Goal: Information Seeking & Learning: Learn about a topic

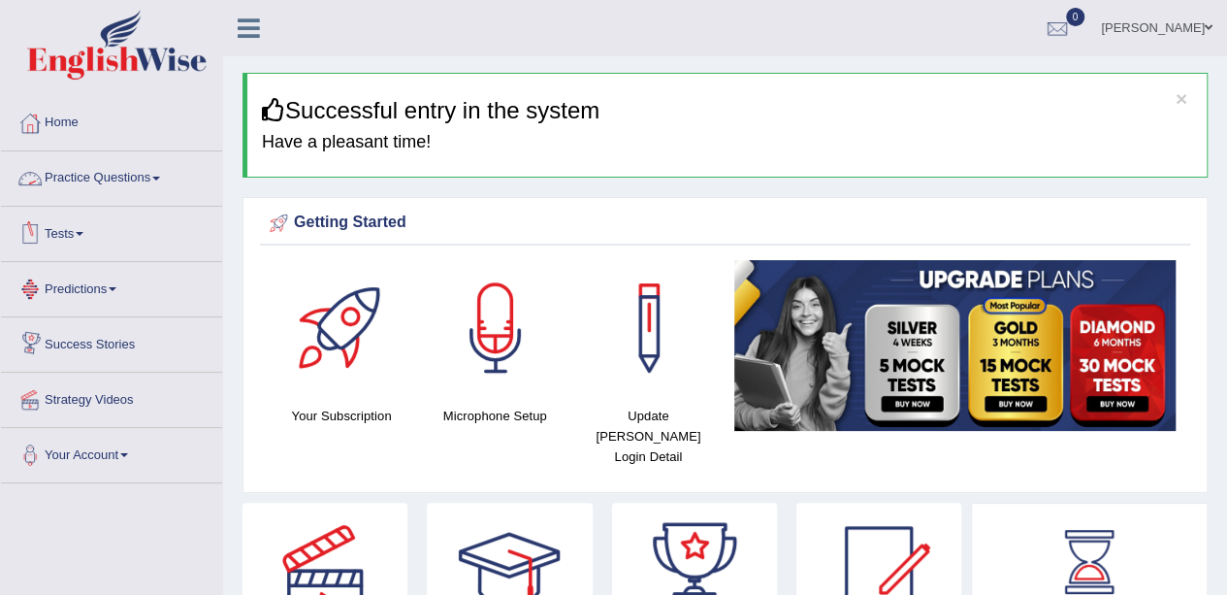
click at [163, 183] on link "Practice Questions" at bounding box center [111, 175] width 221 height 48
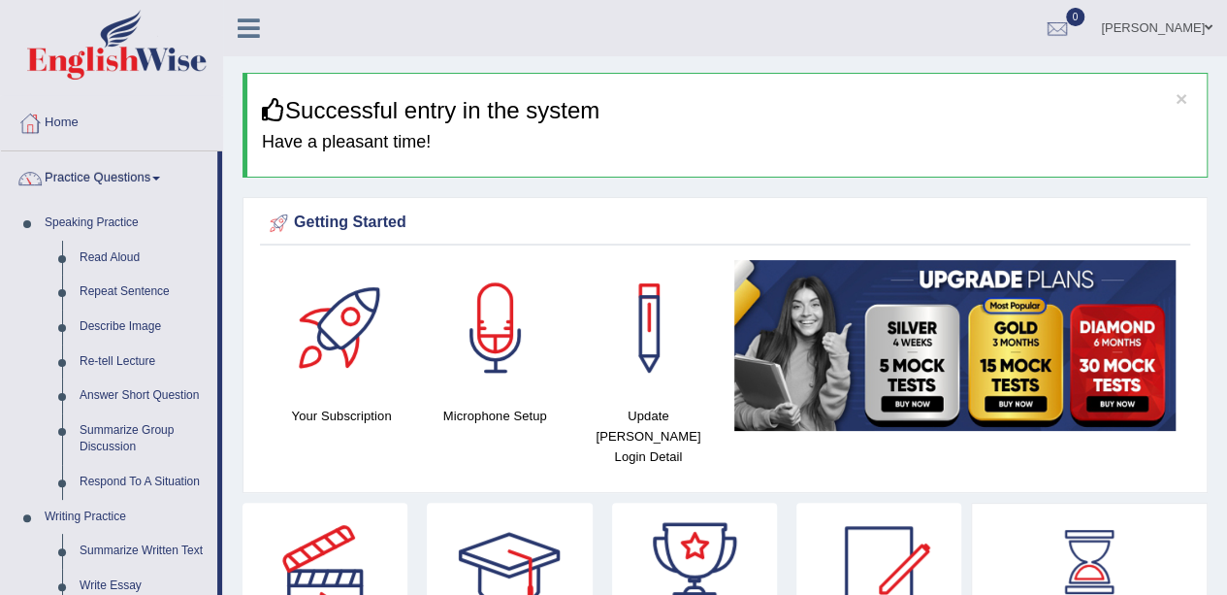
click at [114, 355] on link "Re-tell Lecture" at bounding box center [144, 361] width 146 height 35
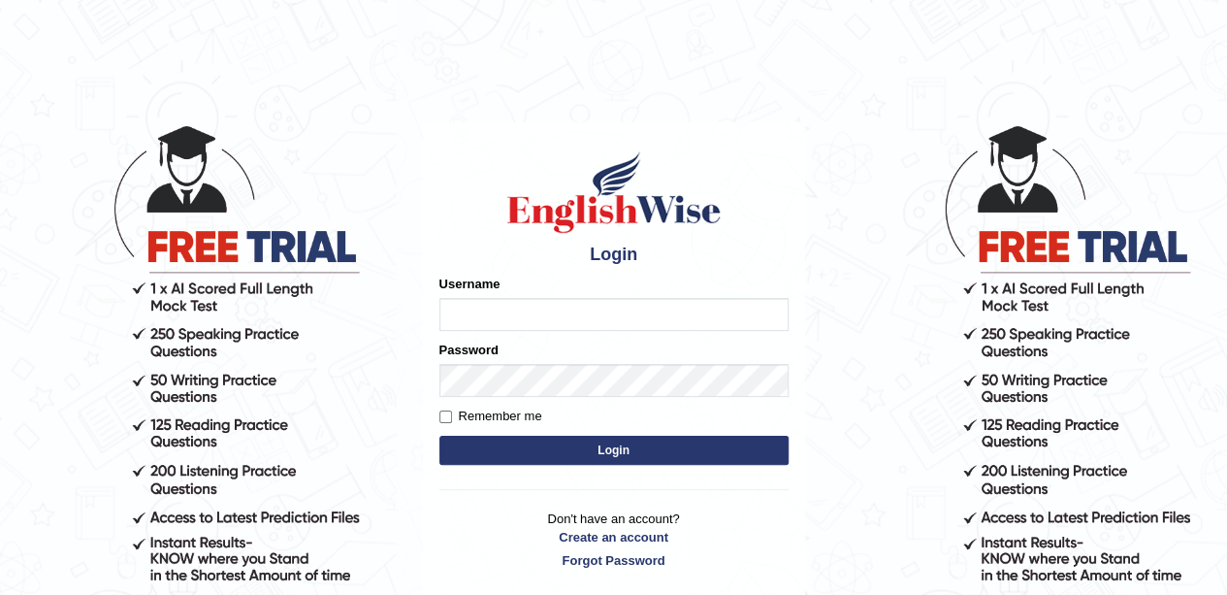
type input "okyere"
click at [556, 303] on div "Username okyere" at bounding box center [613, 302] width 349 height 56
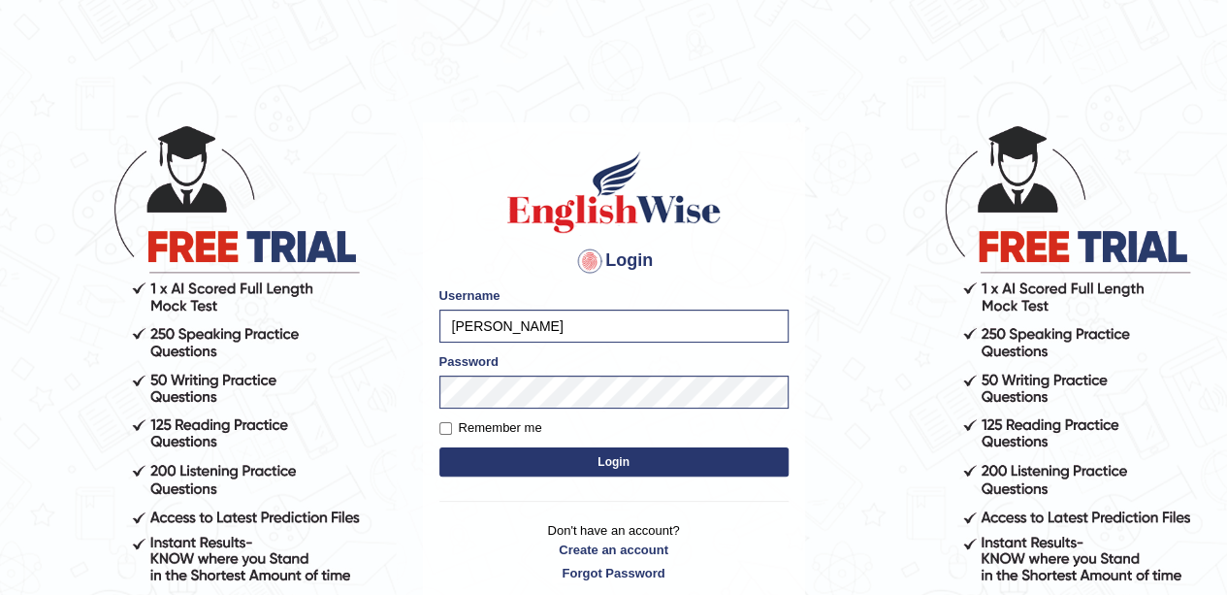
click at [549, 460] on button "Login" at bounding box center [613, 461] width 349 height 29
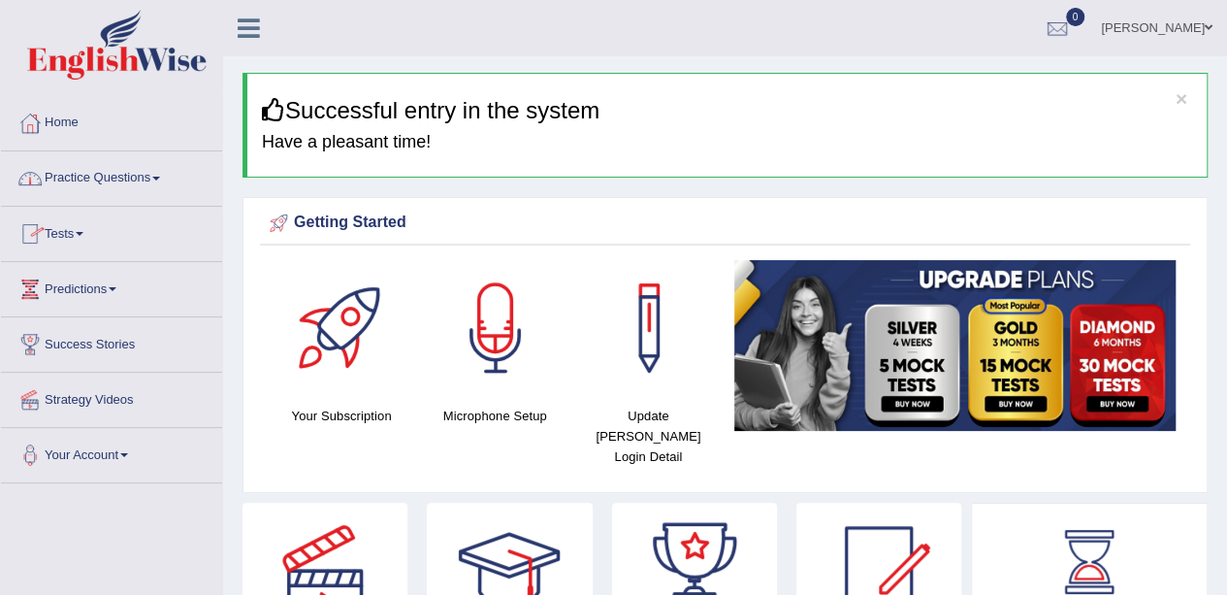
click at [160, 177] on span at bounding box center [156, 179] width 8 height 4
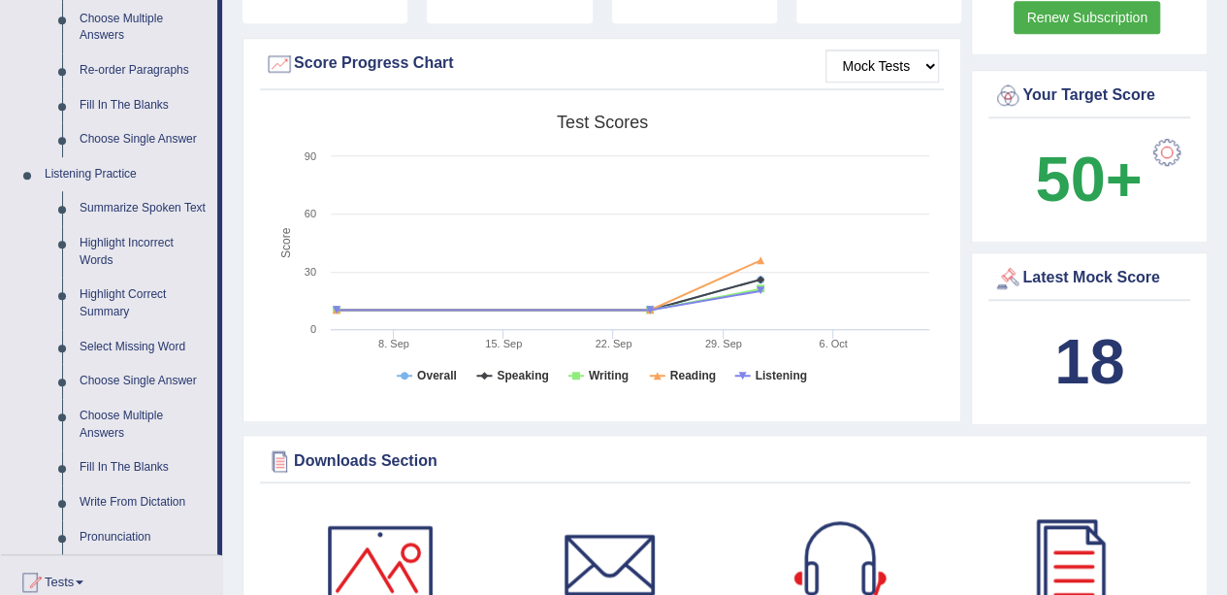
scroll to position [776, 0]
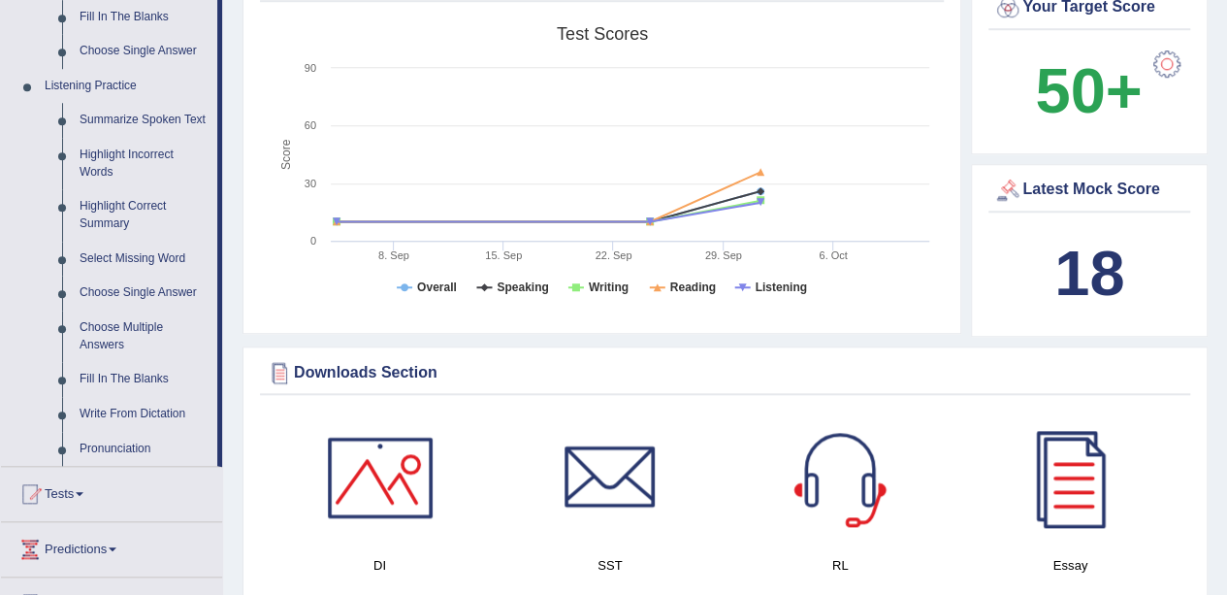
click at [126, 377] on link "Fill In The Blanks" at bounding box center [144, 379] width 146 height 35
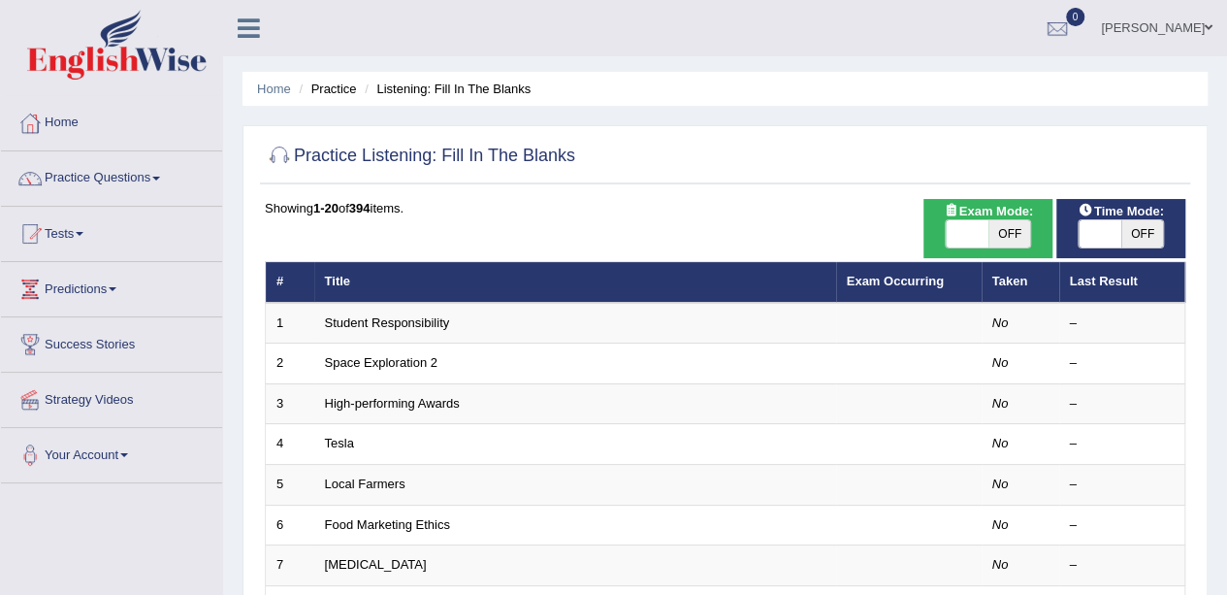
click at [435, 326] on link "Student Responsibility" at bounding box center [387, 322] width 125 height 15
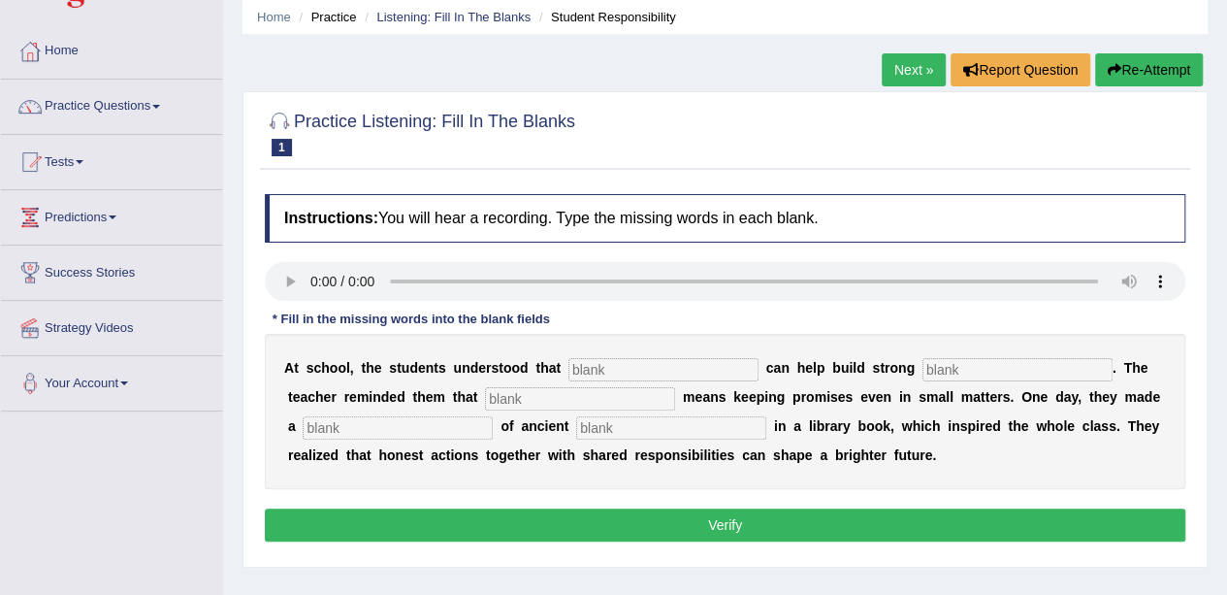
scroll to position [97, 0]
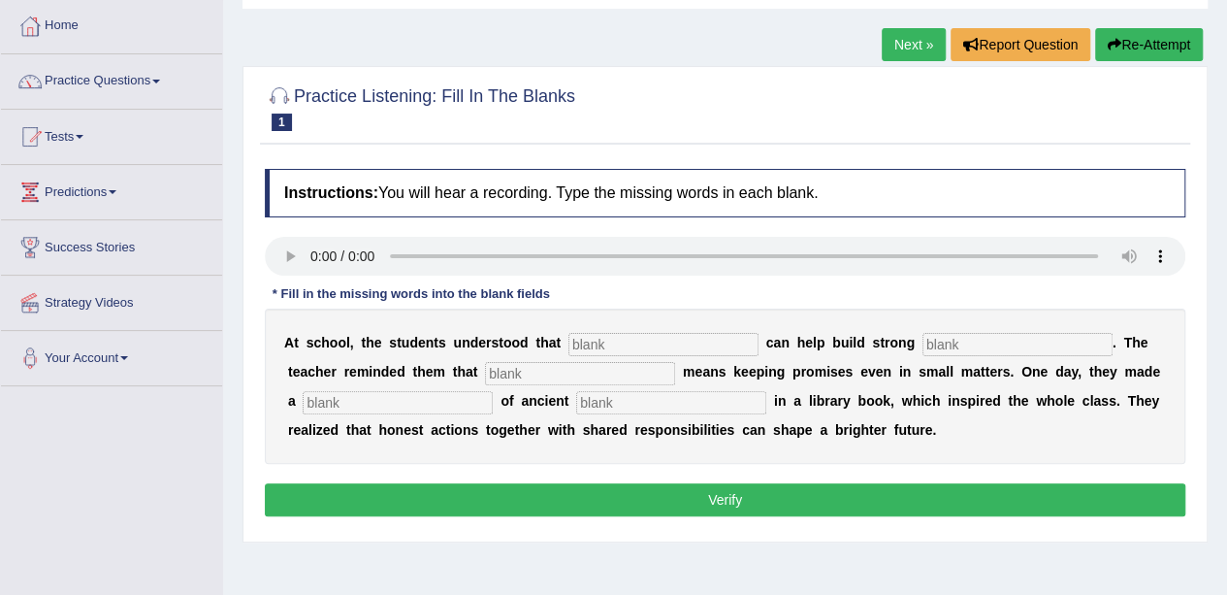
click at [675, 342] on input "text" at bounding box center [663, 344] width 190 height 23
click at [632, 339] on input "text" at bounding box center [663, 344] width 190 height 23
type input "responsibilitys"
click at [1003, 340] on input "text" at bounding box center [1017, 344] width 190 height 23
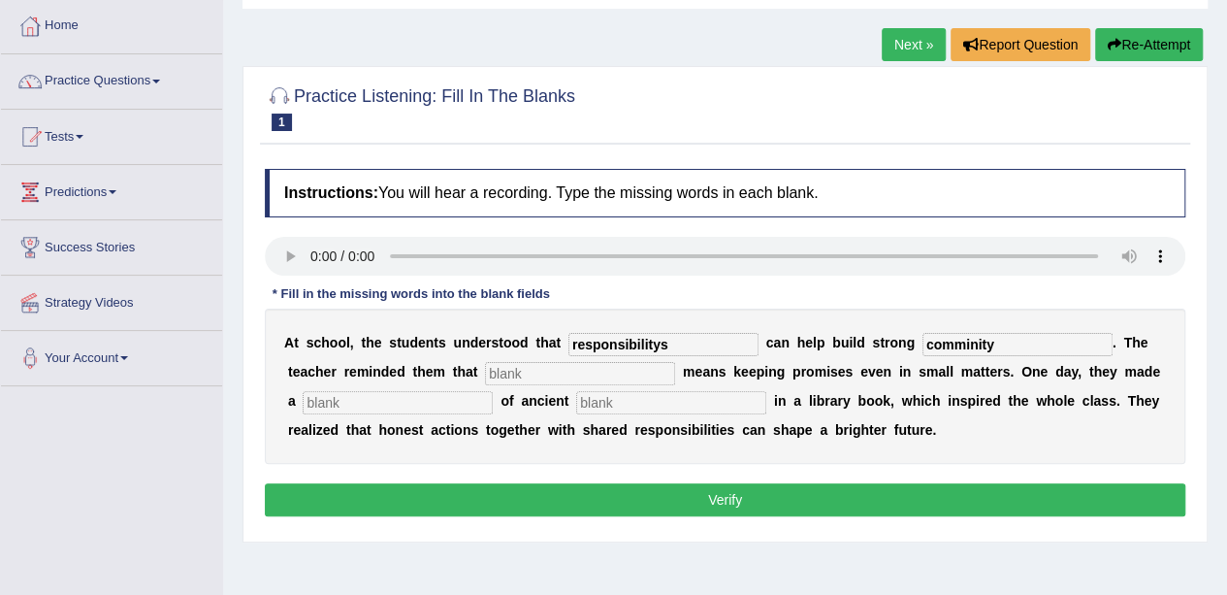
type input "comminity"
click at [621, 365] on input "text" at bounding box center [580, 373] width 190 height 23
type input "i"
click at [1013, 346] on input "comminity" at bounding box center [1017, 344] width 190 height 23
type input "comminitys"
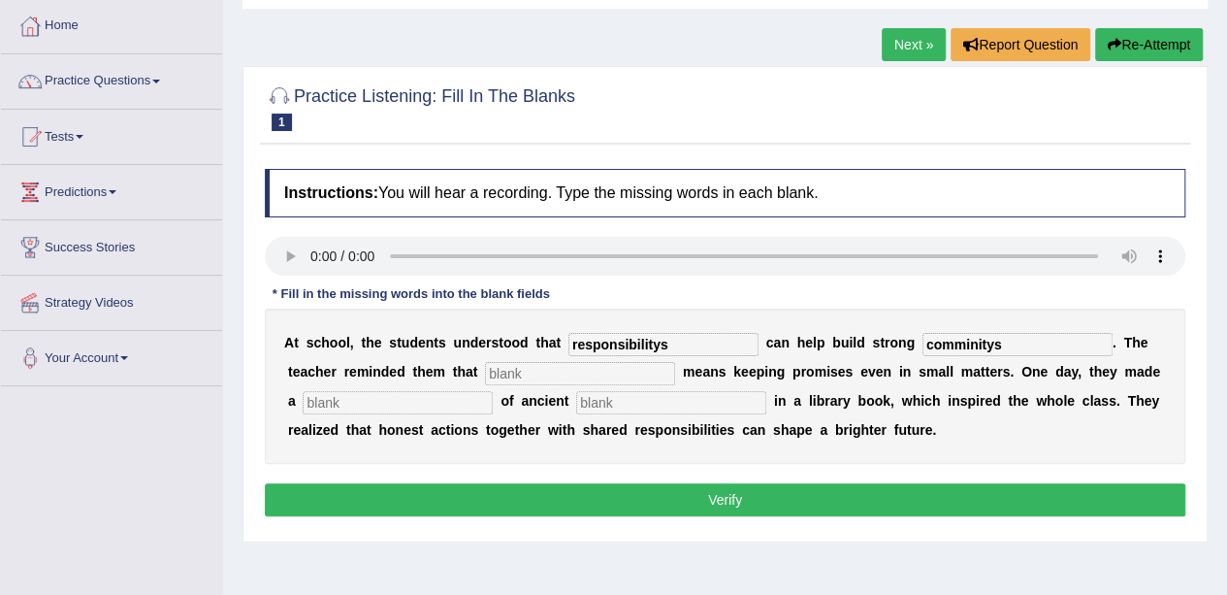
click at [550, 374] on input "text" at bounding box center [580, 373] width 190 height 23
type input "intergrity"
click at [445, 401] on input "text" at bounding box center [398, 402] width 190 height 23
type input "cab"
click at [627, 396] on input "text" at bounding box center [671, 402] width 190 height 23
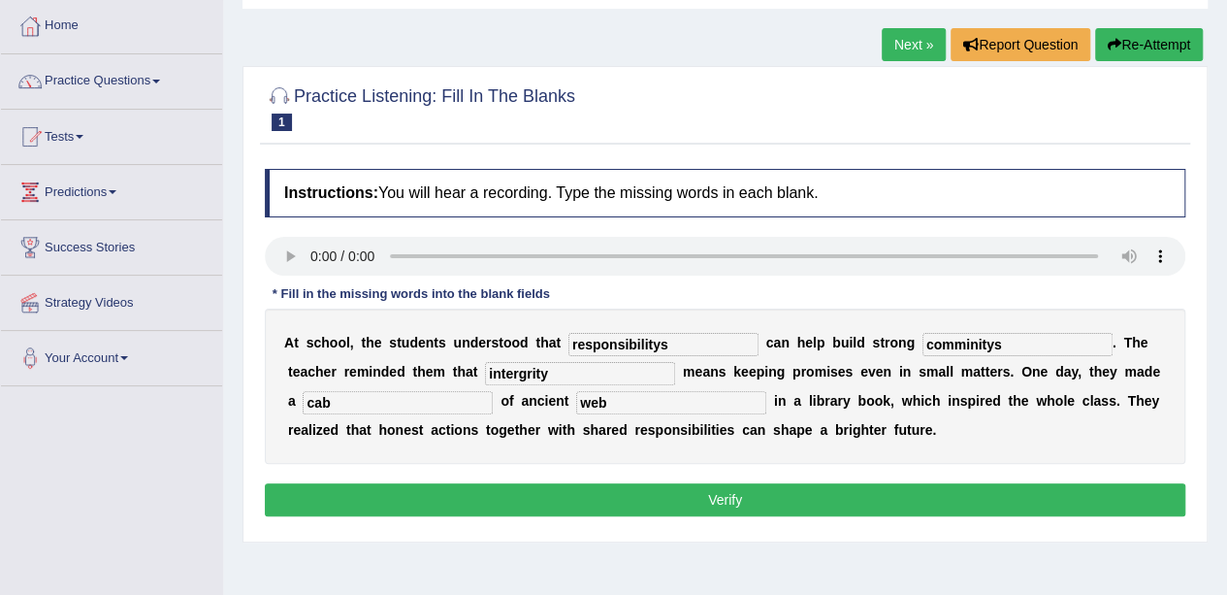
type input "web"
click at [748, 492] on button "Verify" at bounding box center [725, 499] width 920 height 33
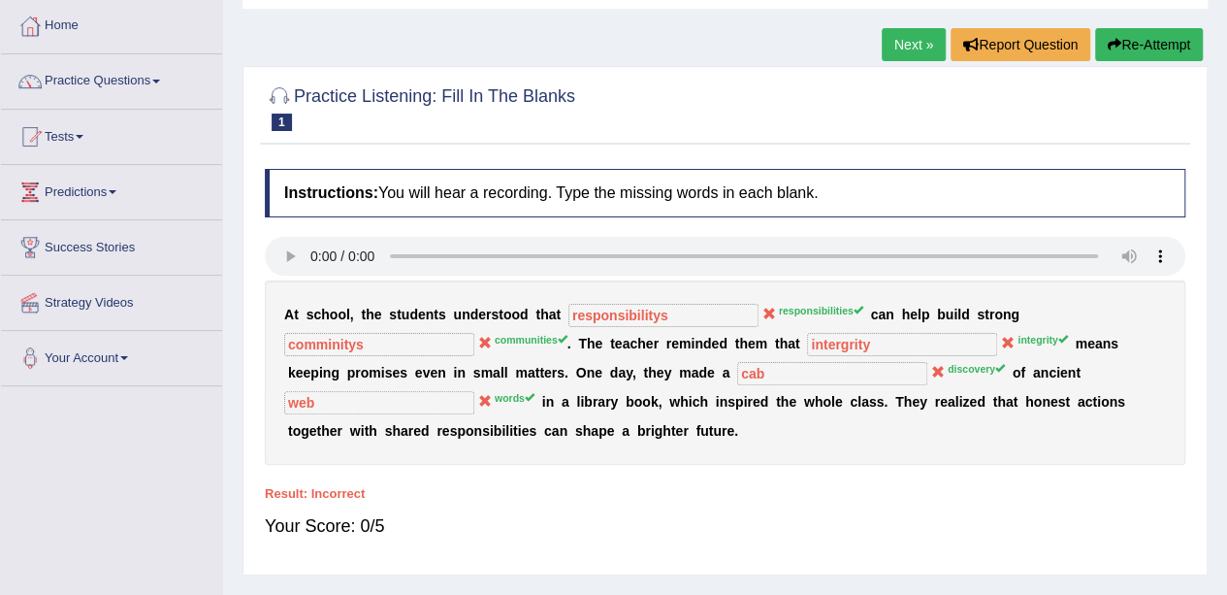
click at [1144, 33] on button "Re-Attempt" at bounding box center [1149, 44] width 108 height 33
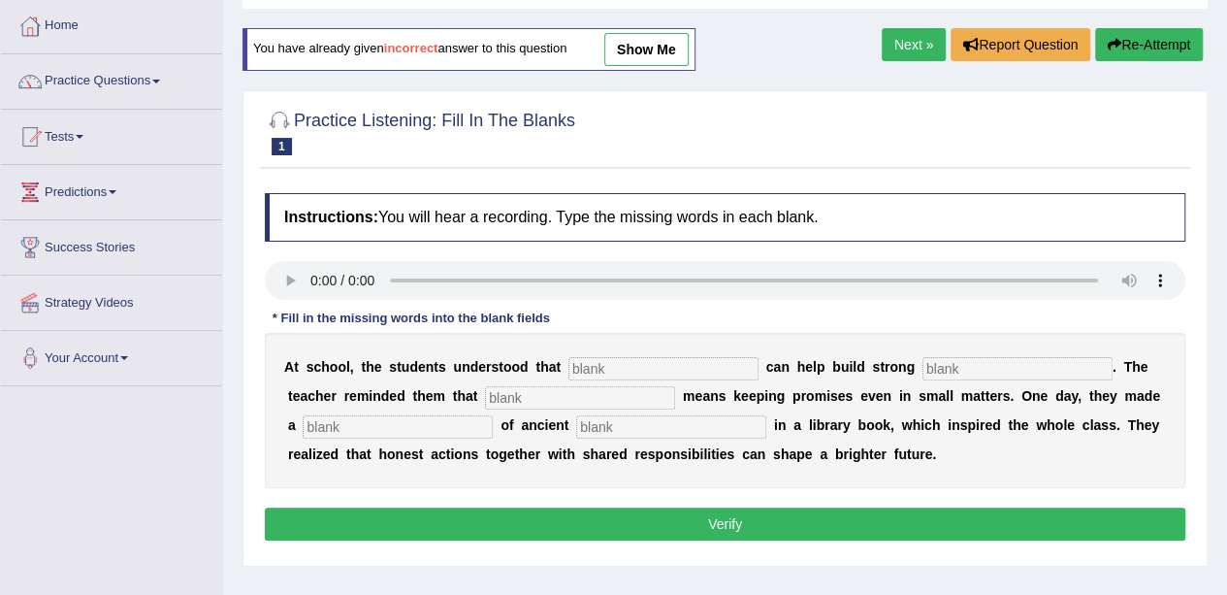
click at [595, 364] on input "text" at bounding box center [663, 368] width 190 height 23
type input "responsibilities"
click at [1056, 363] on input "text" at bounding box center [1017, 368] width 190 height 23
type input "i"
type input "communities"
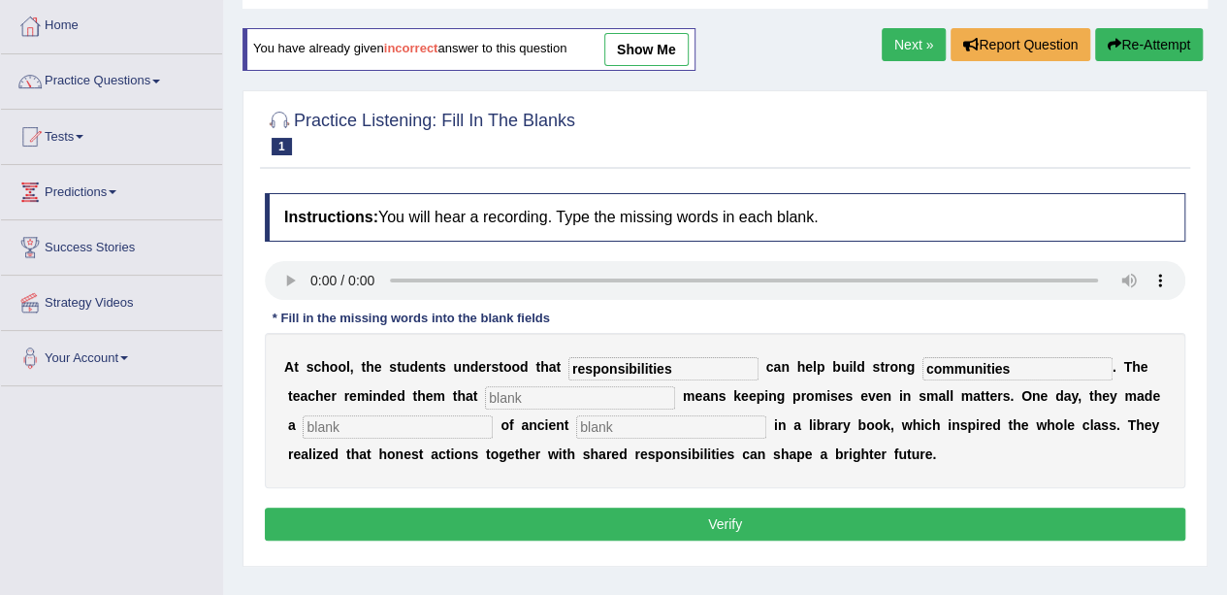
click at [611, 397] on input "text" at bounding box center [580, 397] width 190 height 23
drag, startPoint x: 545, startPoint y: 396, endPoint x: 630, endPoint y: 401, distance: 85.5
click at [630, 401] on input "intergrity discovery" at bounding box center [580, 397] width 190 height 23
type input "intergrity"
click at [469, 426] on input "text" at bounding box center [398, 426] width 190 height 23
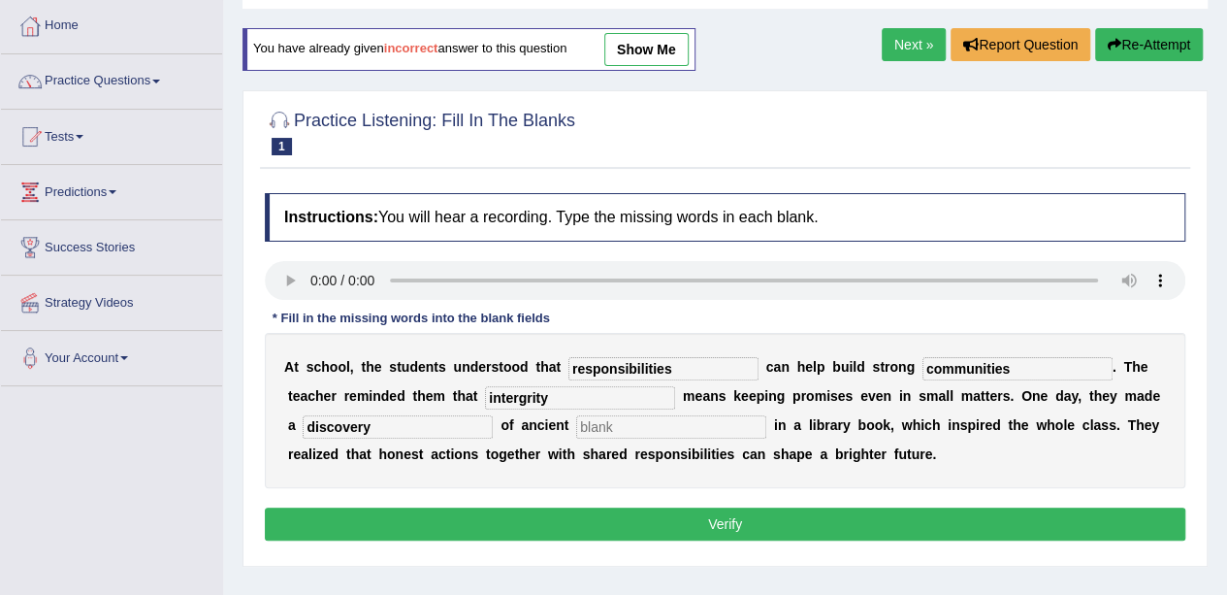
type input "discovery"
click at [633, 424] on input "text" at bounding box center [671, 426] width 190 height 23
type input "words"
click at [776, 515] on button "Verify" at bounding box center [725, 523] width 920 height 33
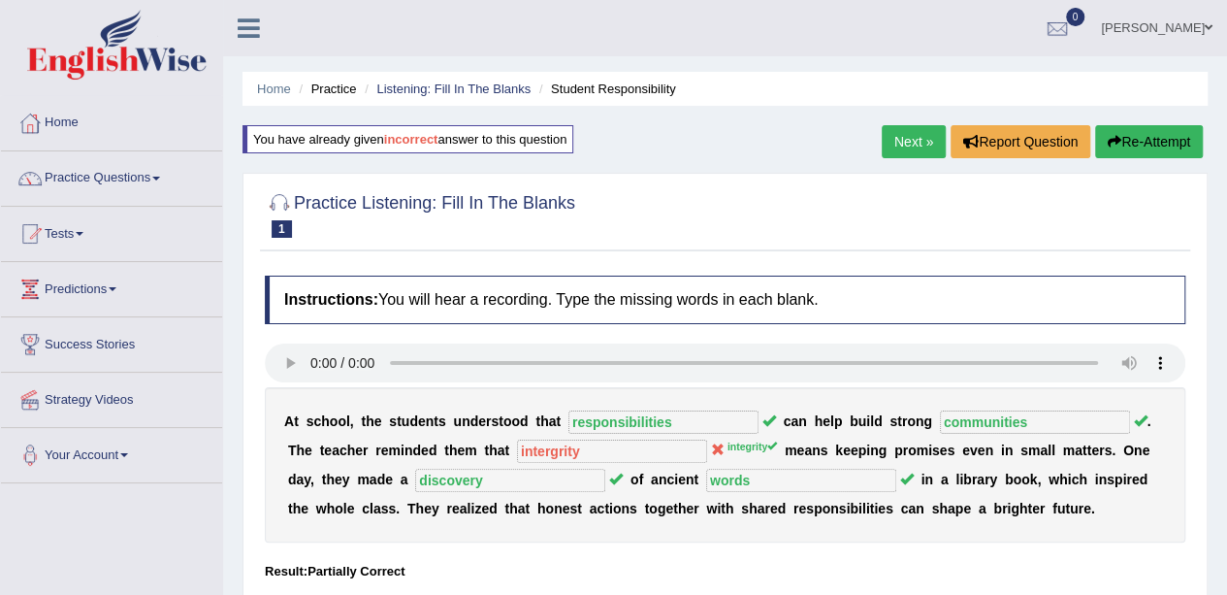
click at [924, 145] on link "Next »" at bounding box center [914, 141] width 64 height 33
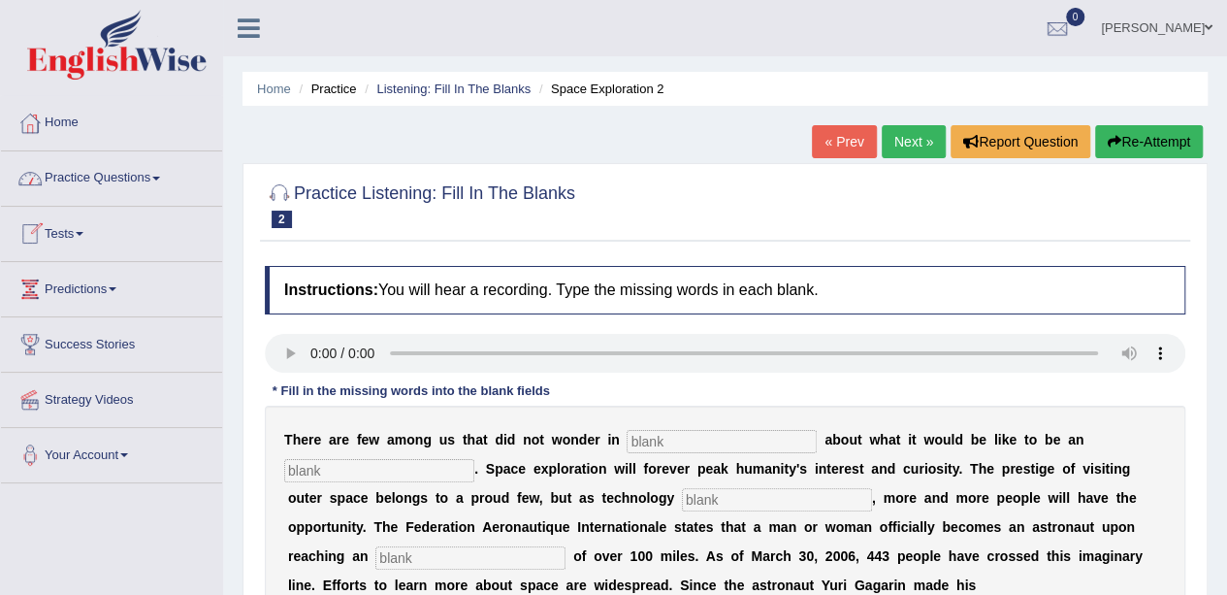
click at [160, 177] on span at bounding box center [156, 179] width 8 height 4
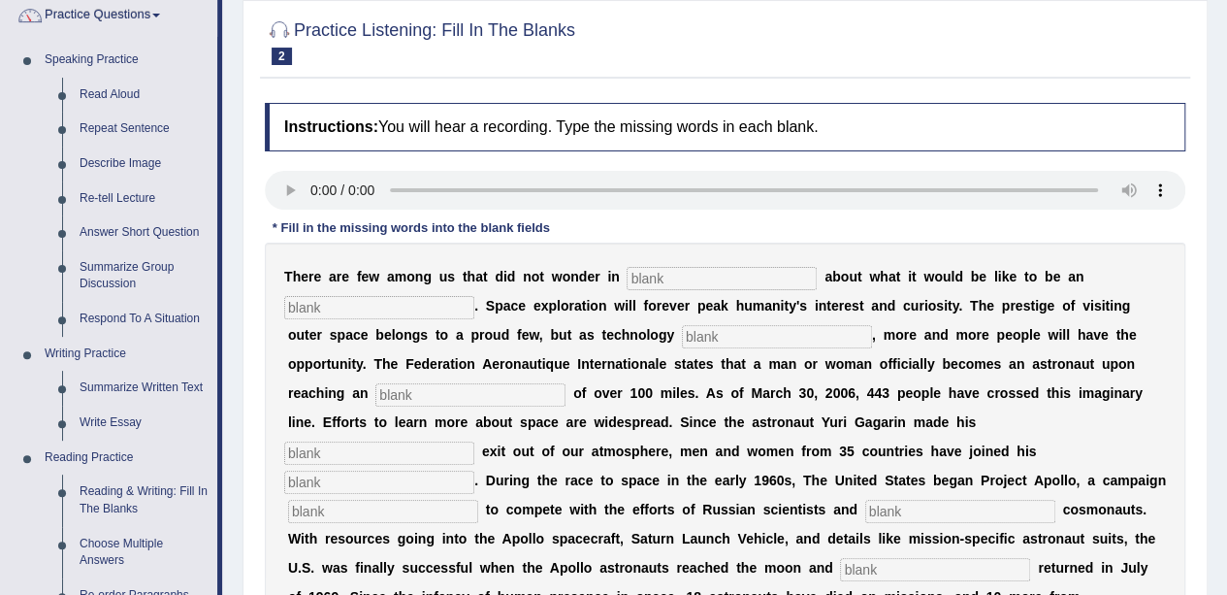
scroll to position [194, 0]
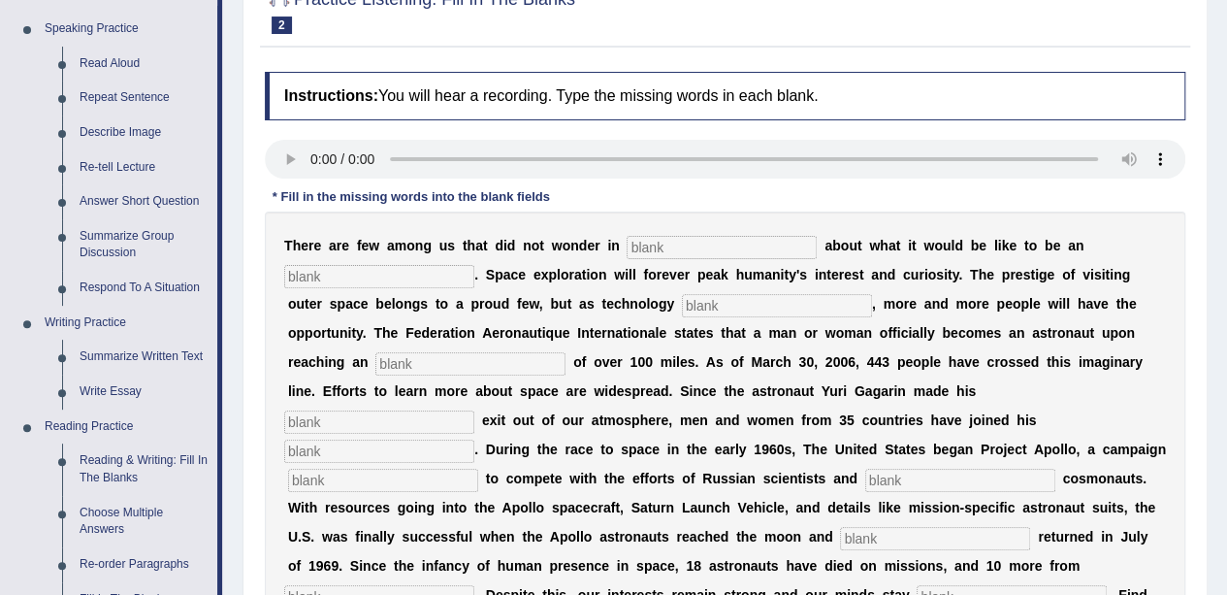
click at [153, 286] on link "Respond To A Situation" at bounding box center [144, 288] width 146 height 35
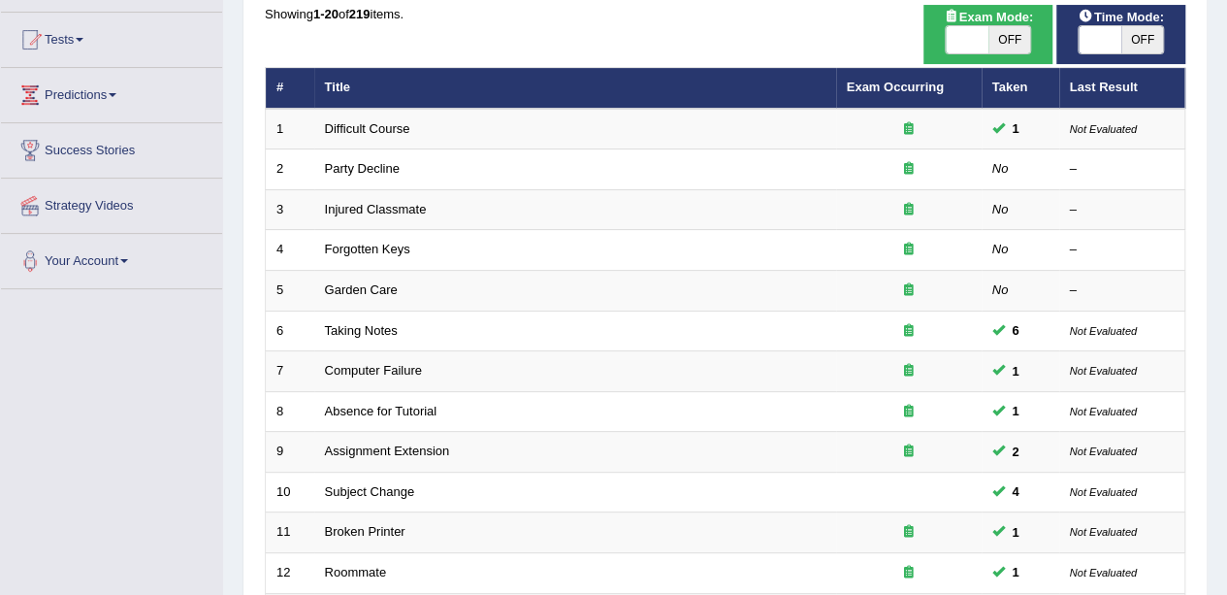
scroll to position [97, 0]
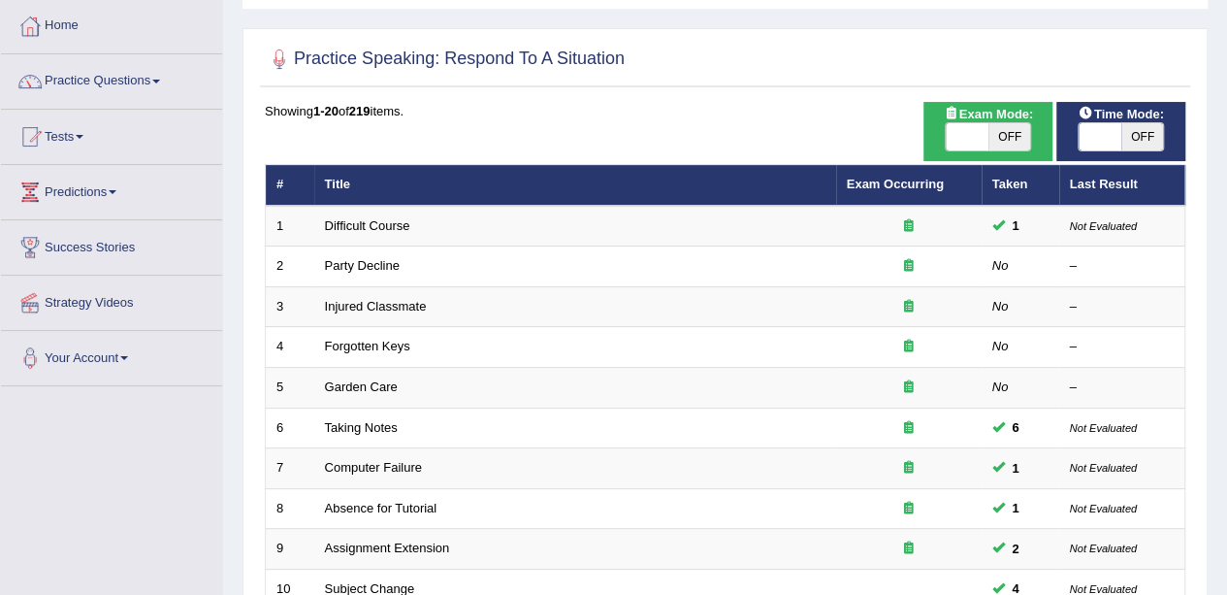
click at [376, 263] on link "Party Decline" at bounding box center [362, 265] width 75 height 15
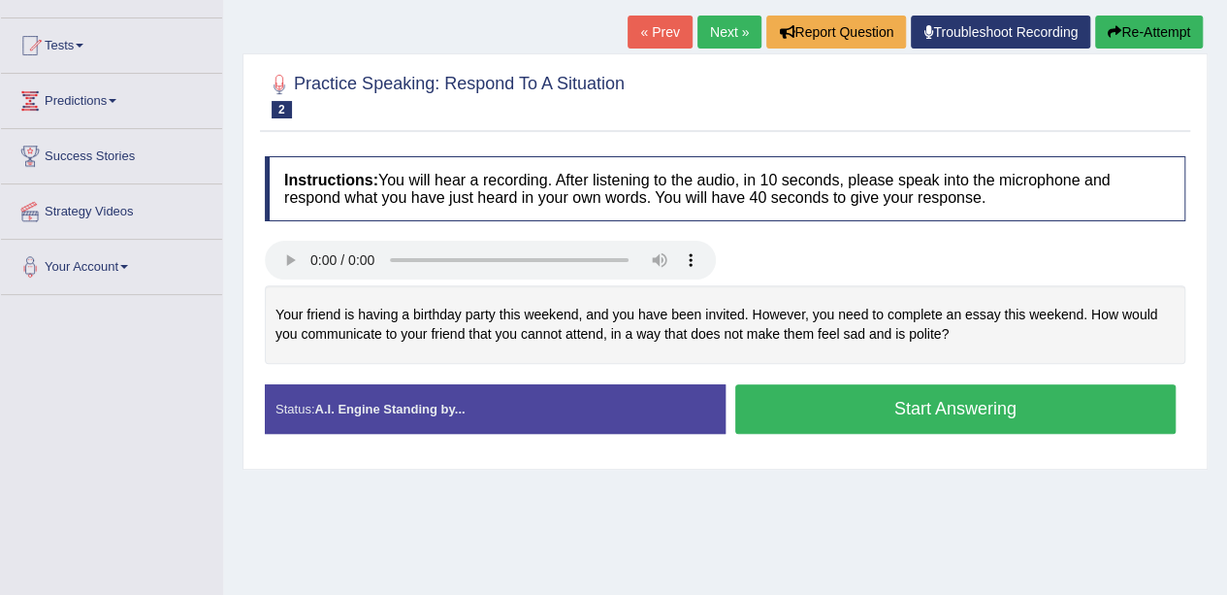
scroll to position [194, 0]
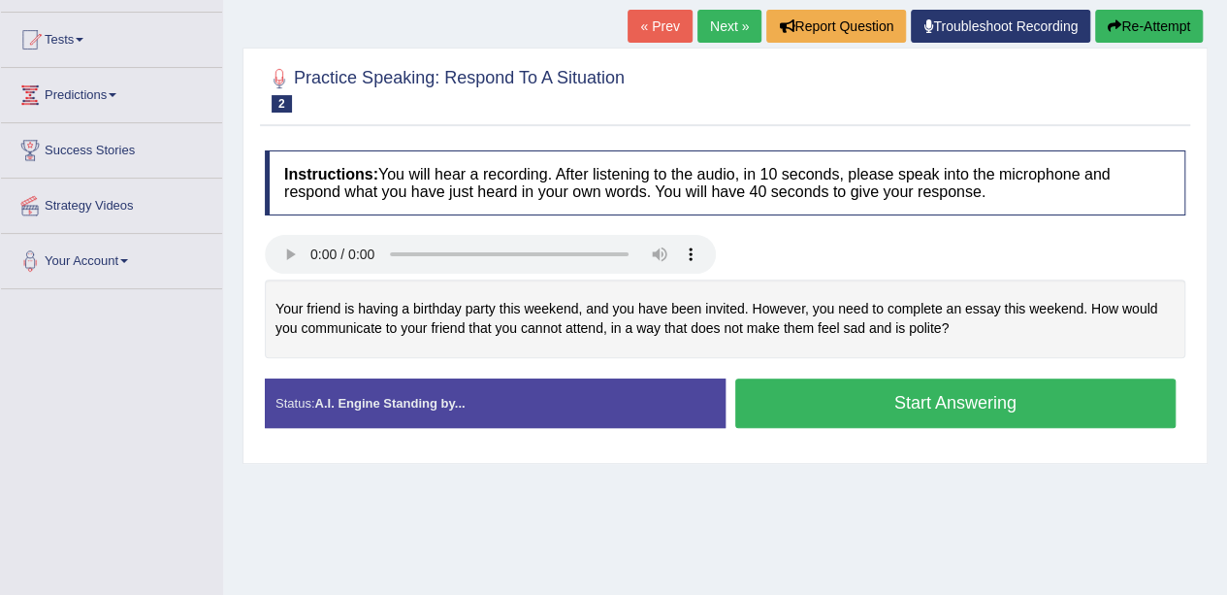
click at [653, 29] on link "« Prev" at bounding box center [659, 26] width 64 height 33
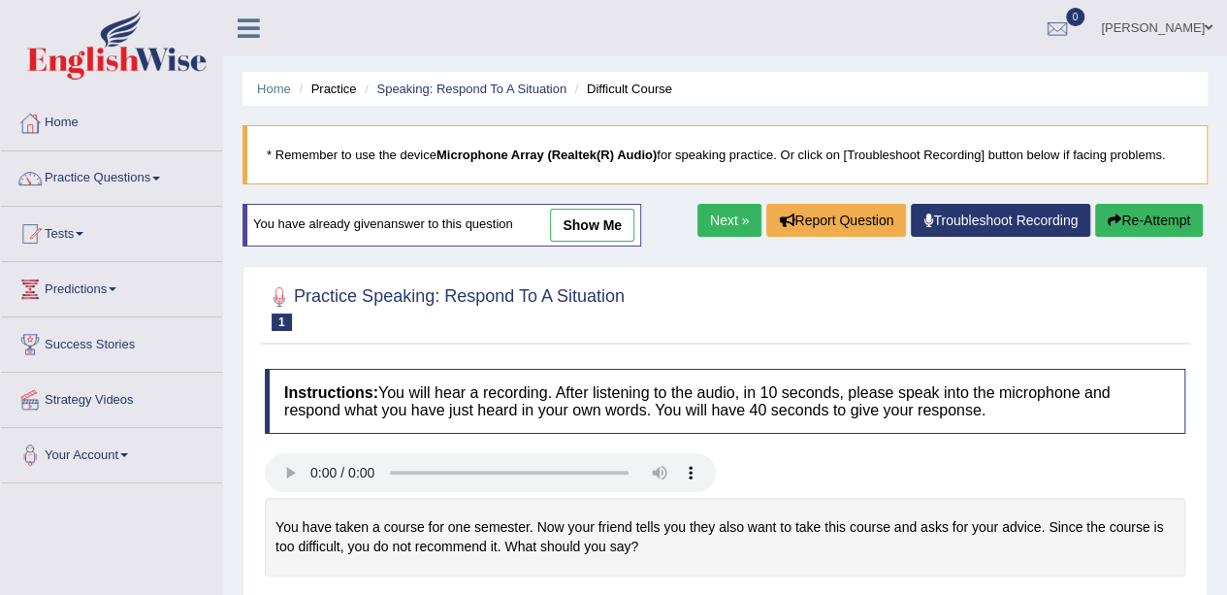
click at [617, 226] on link "show me" at bounding box center [592, 225] width 84 height 33
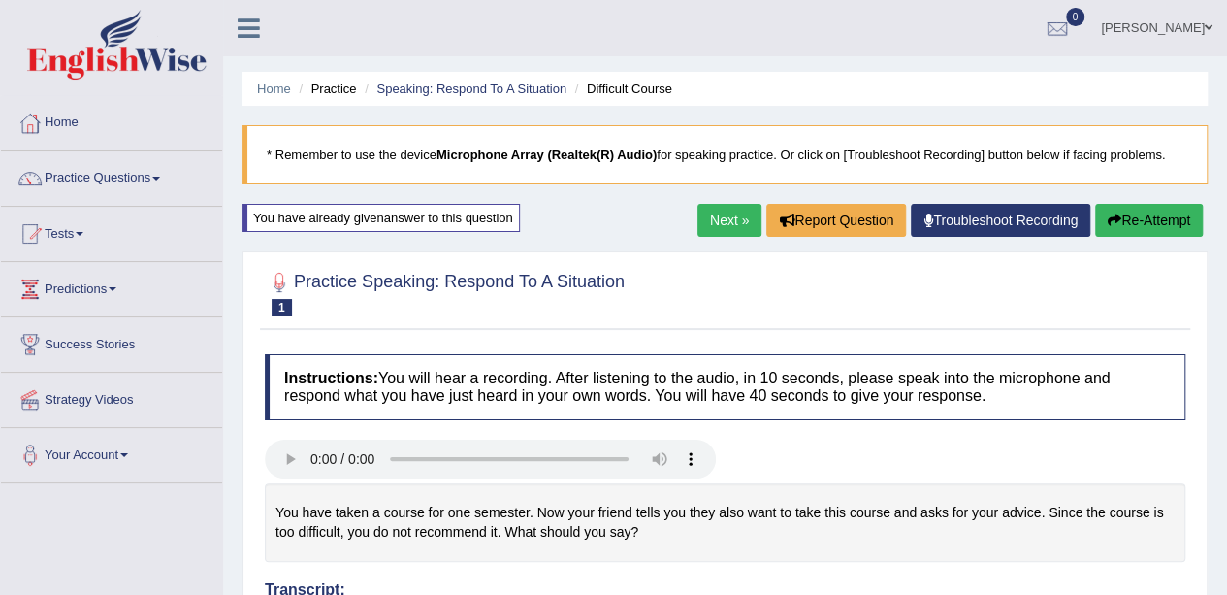
click at [1176, 223] on button "Re-Attempt" at bounding box center [1149, 220] width 108 height 33
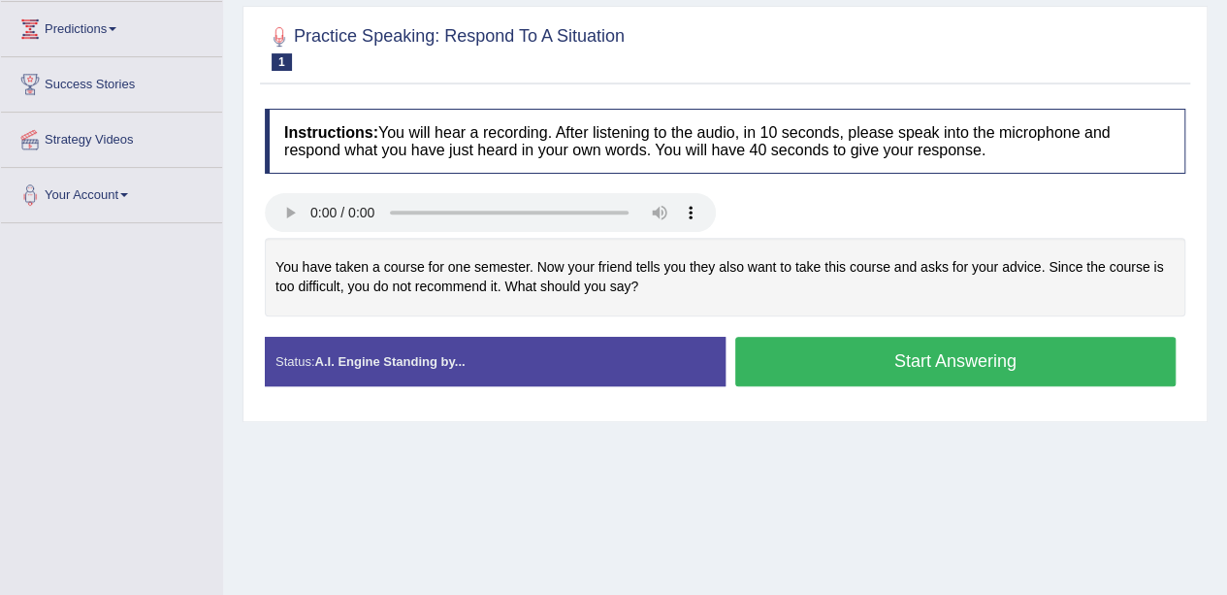
scroll to position [291, 0]
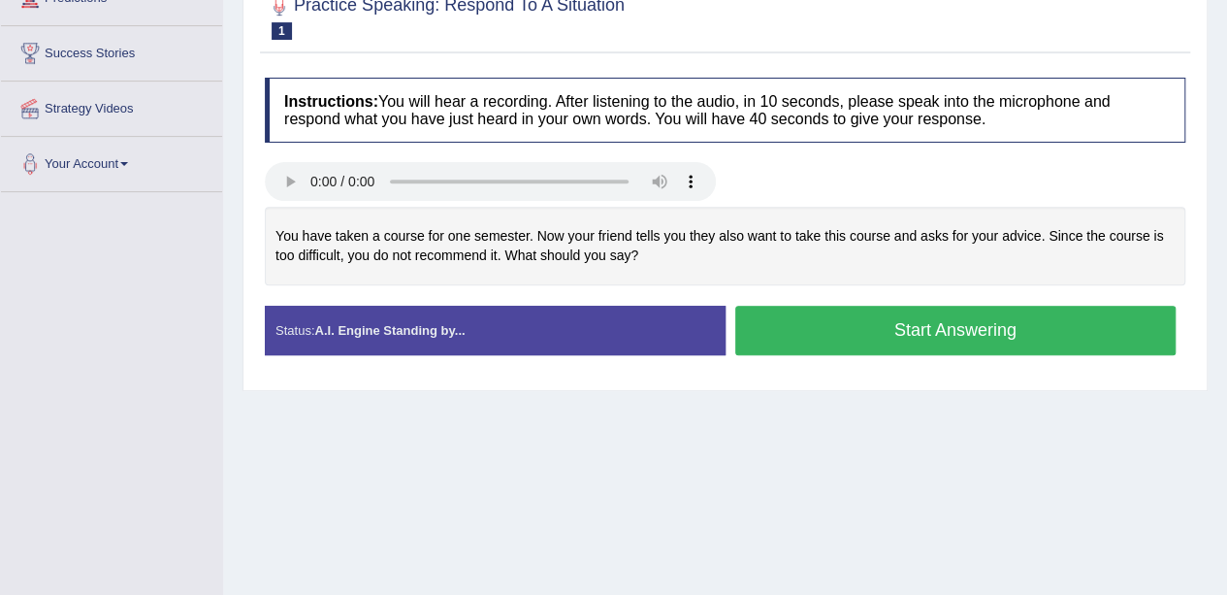
click at [1003, 329] on button "Start Answering" at bounding box center [955, 329] width 441 height 49
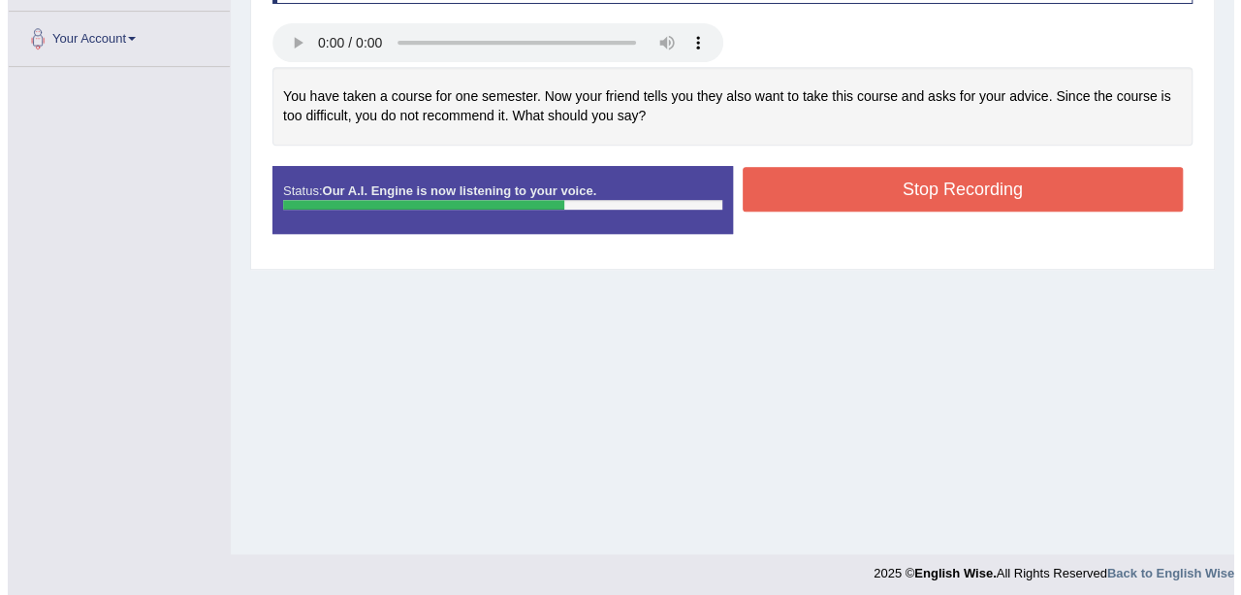
scroll to position [423, 0]
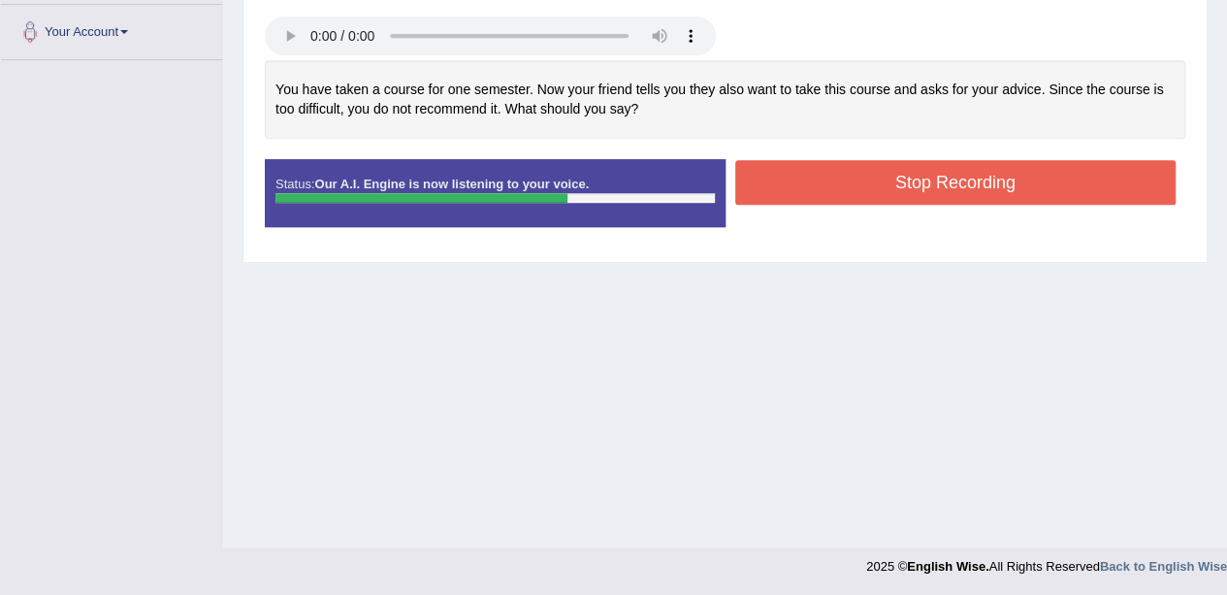
click at [860, 176] on button "Stop Recording" at bounding box center [955, 182] width 441 height 45
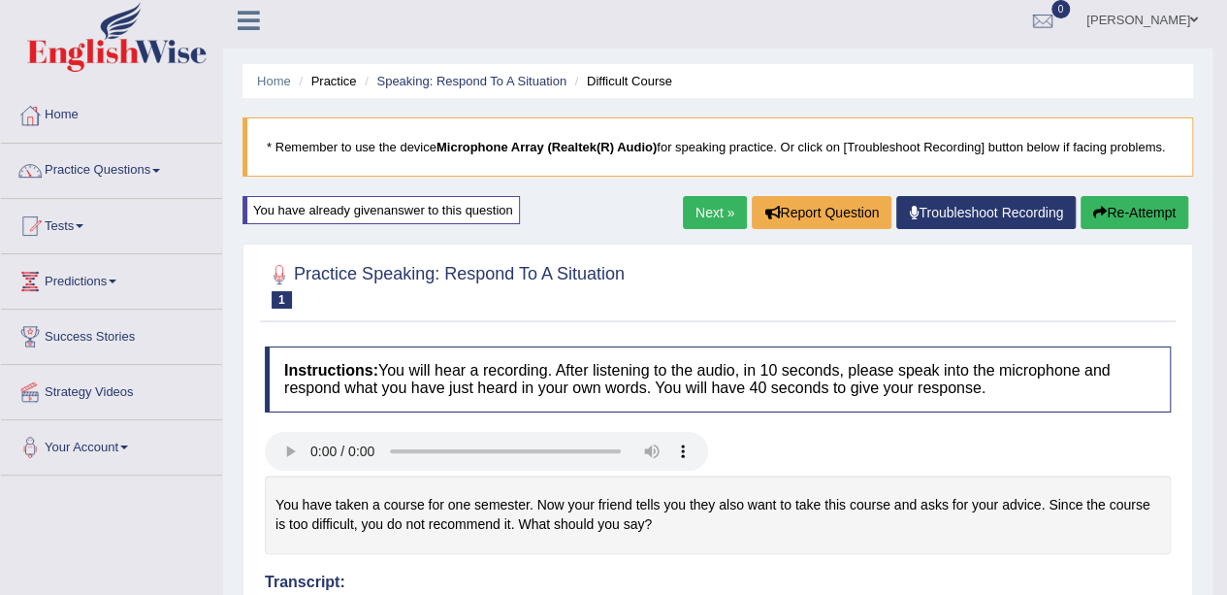
scroll to position [0, 0]
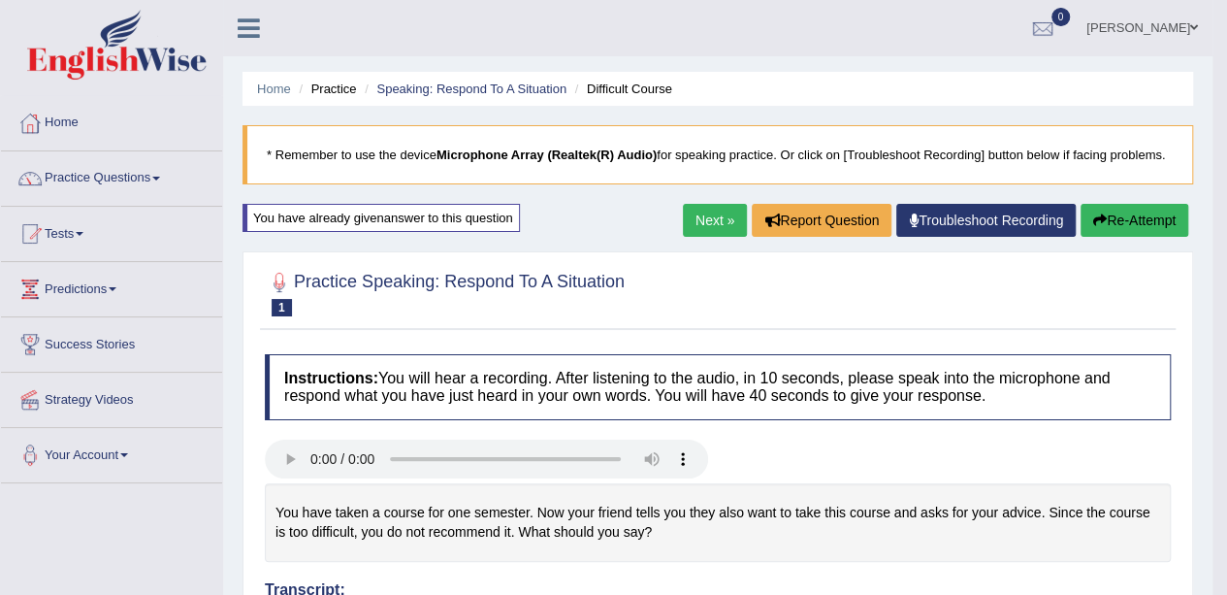
click at [1139, 208] on button "Re-Attempt" at bounding box center [1134, 220] width 108 height 33
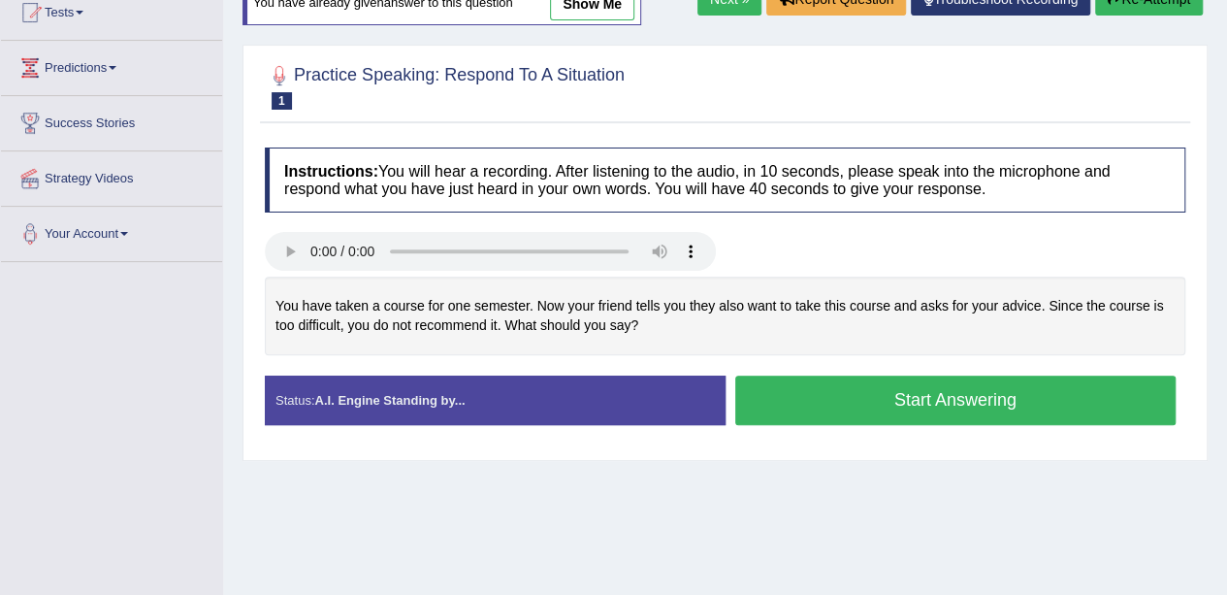
scroll to position [222, 0]
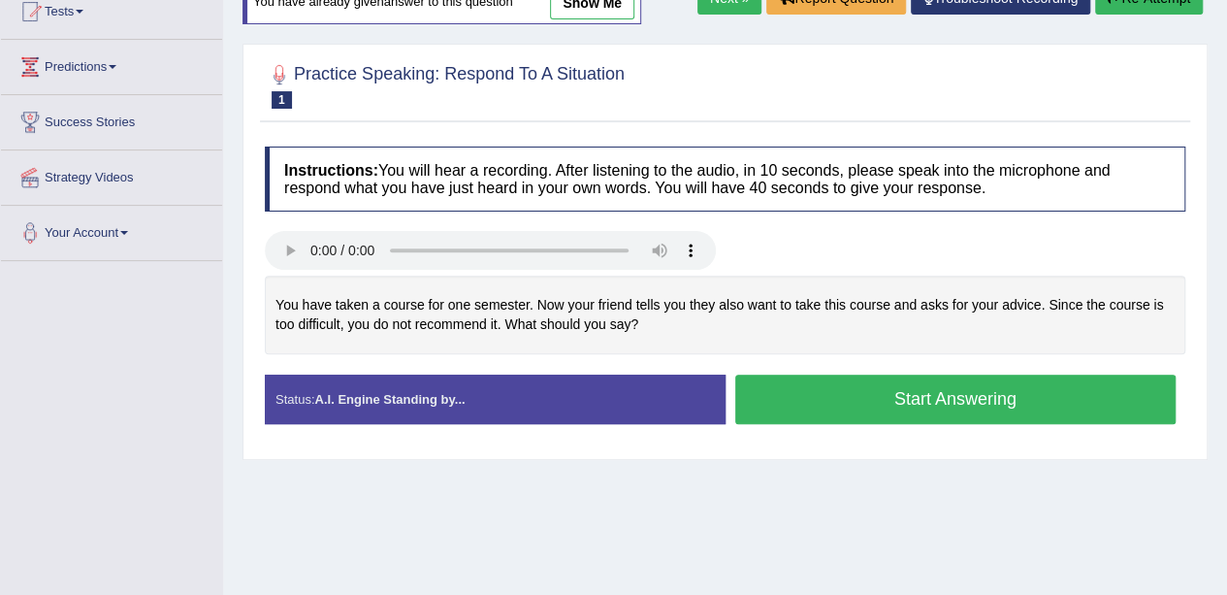
click at [795, 399] on button "Start Answering" at bounding box center [955, 398] width 441 height 49
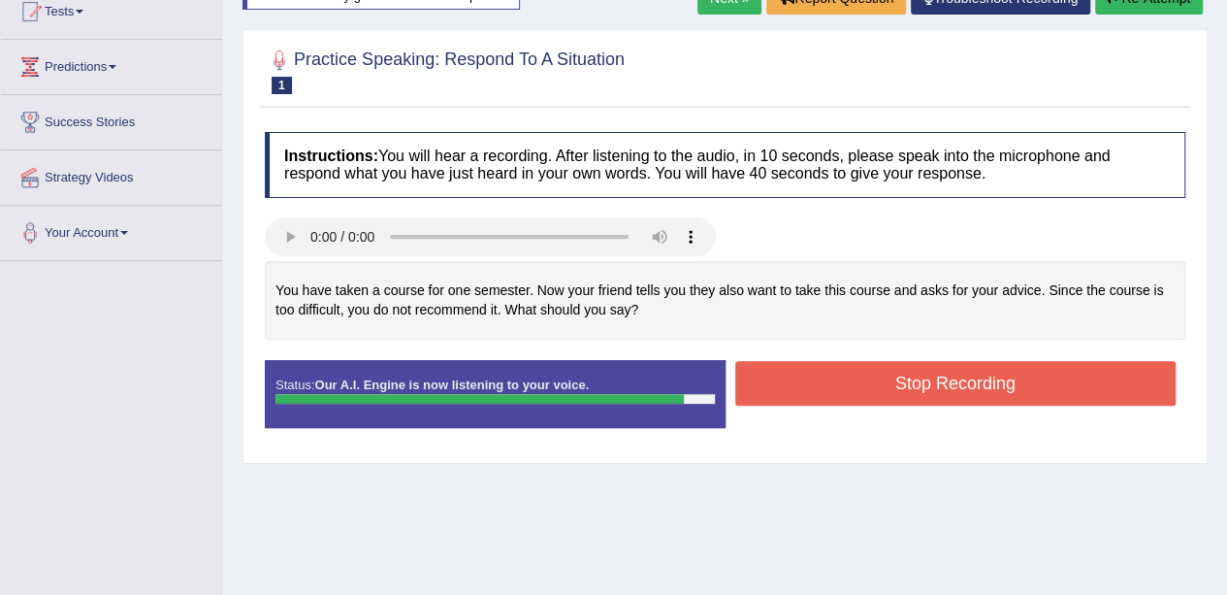
click at [812, 392] on button "Stop Recording" at bounding box center [955, 383] width 441 height 45
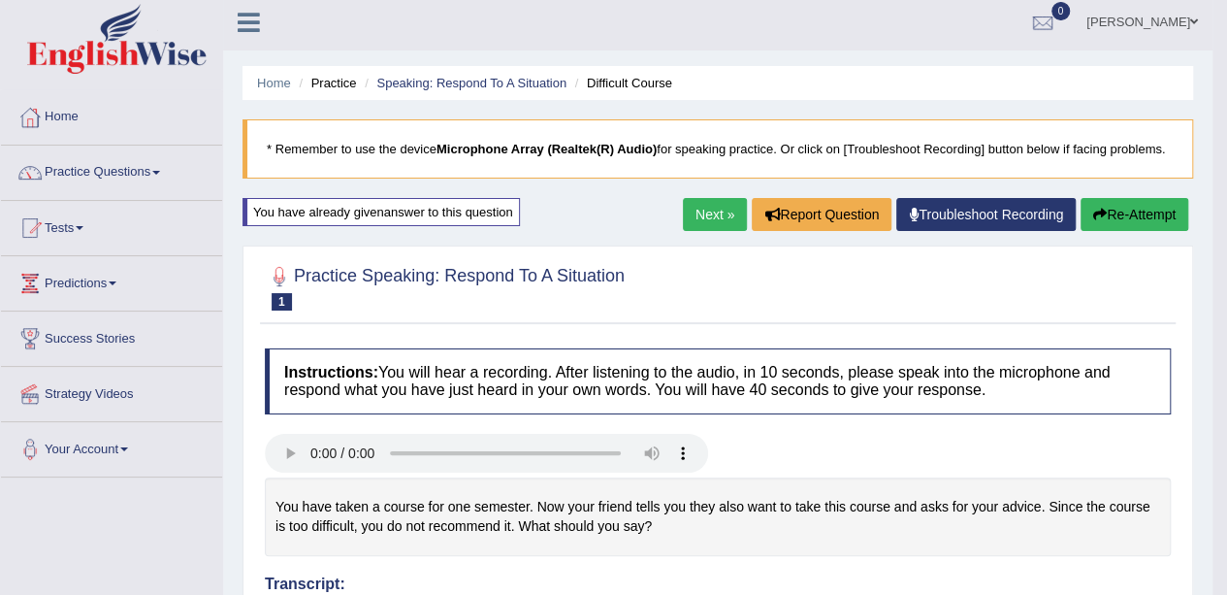
scroll to position [0, 0]
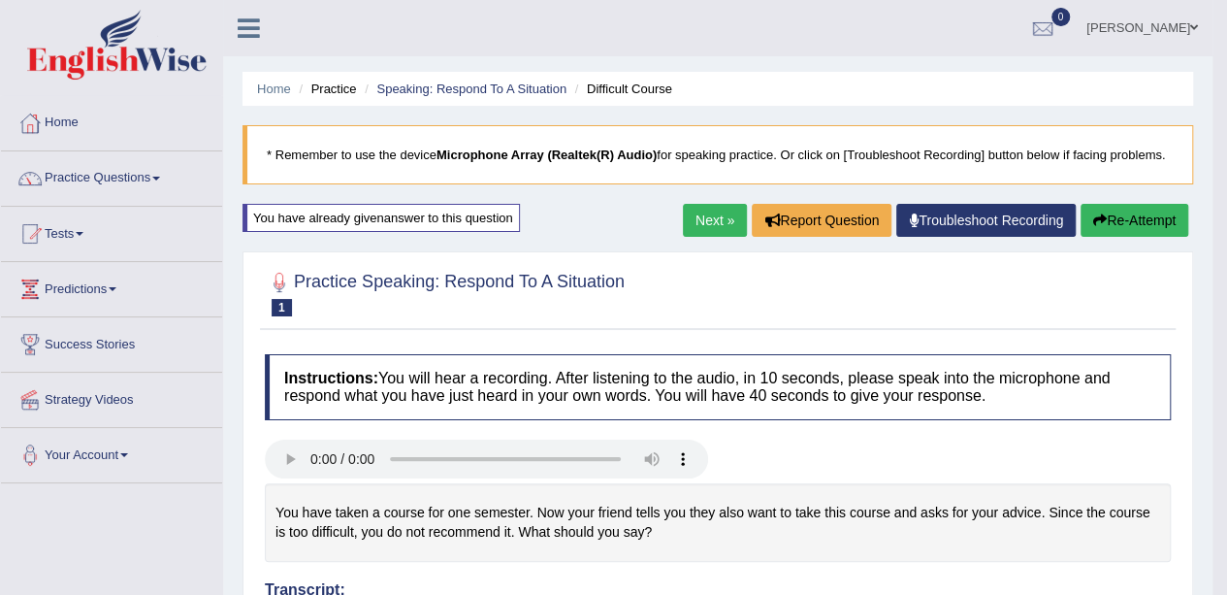
click at [1109, 230] on button "Re-Attempt" at bounding box center [1134, 220] width 108 height 33
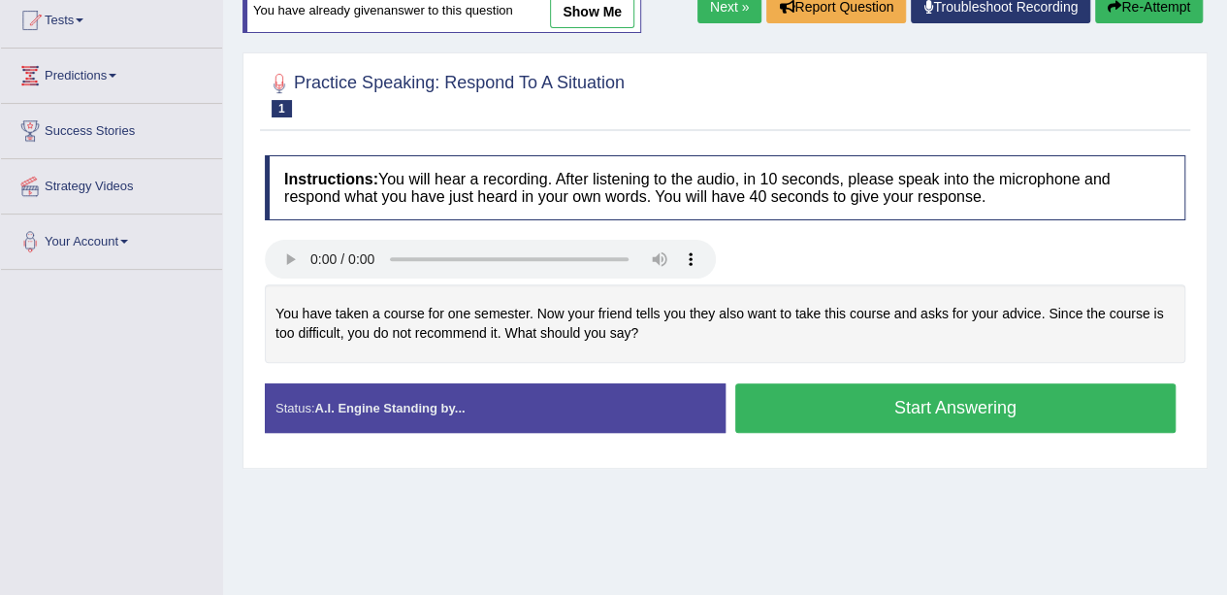
scroll to position [291, 0]
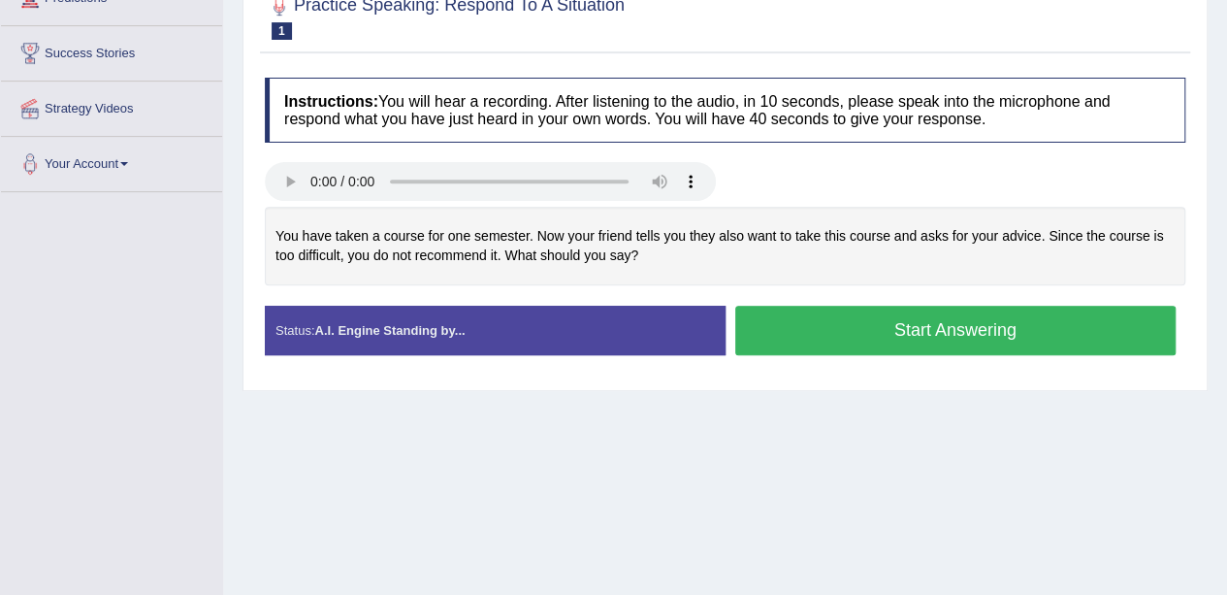
click at [836, 327] on button "Start Answering" at bounding box center [955, 329] width 441 height 49
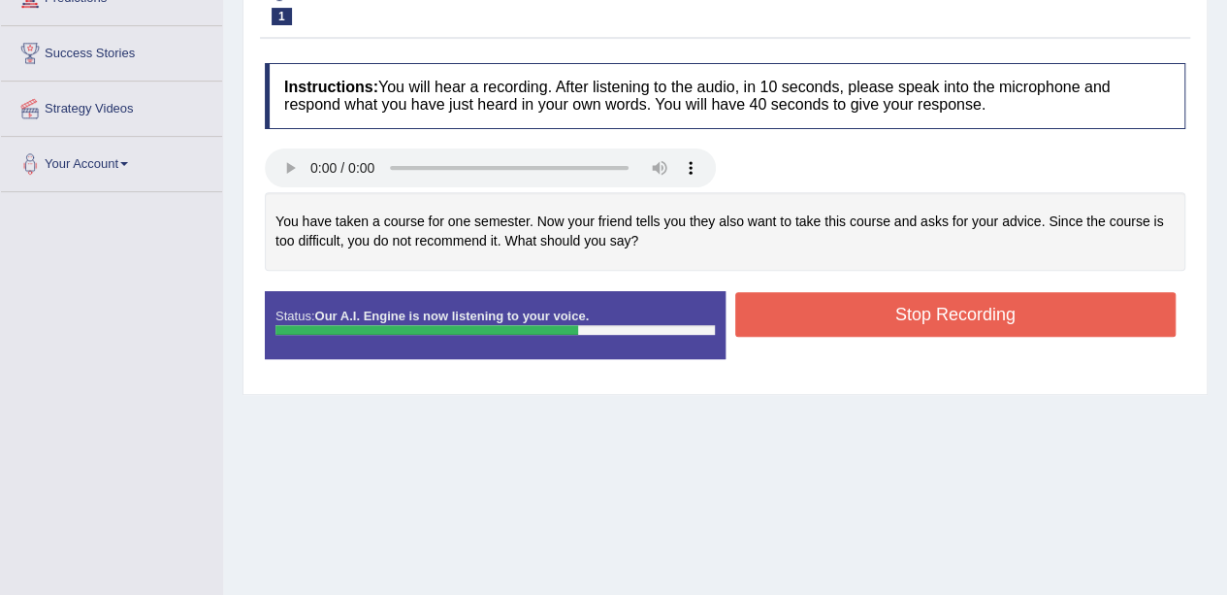
click at [845, 312] on button "Stop Recording" at bounding box center [955, 314] width 441 height 45
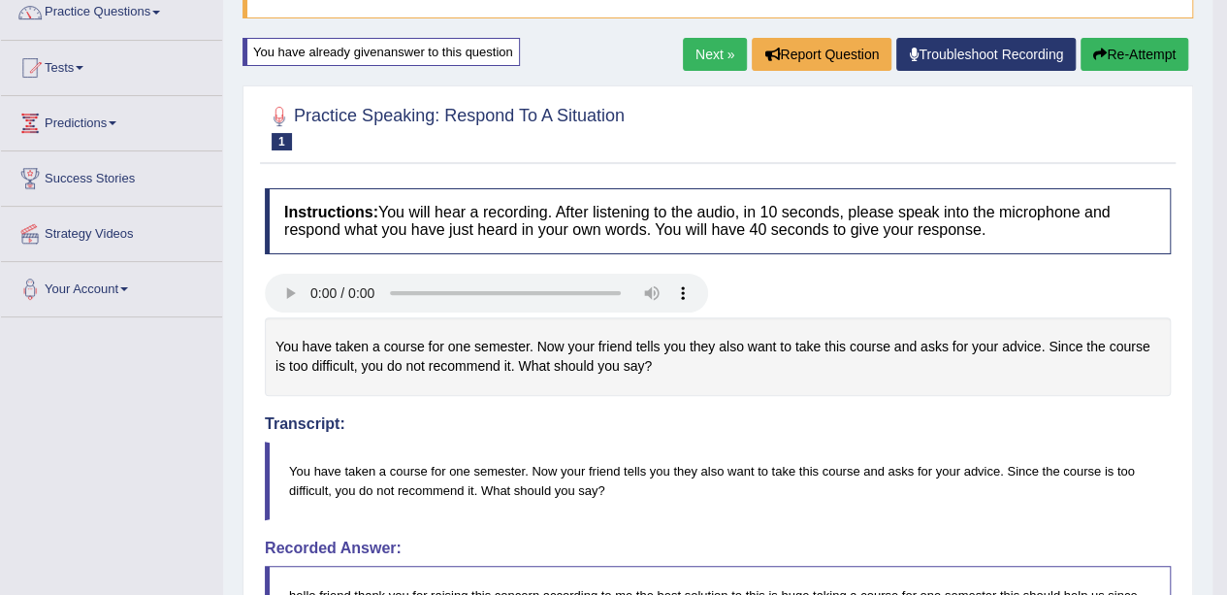
scroll to position [0, 0]
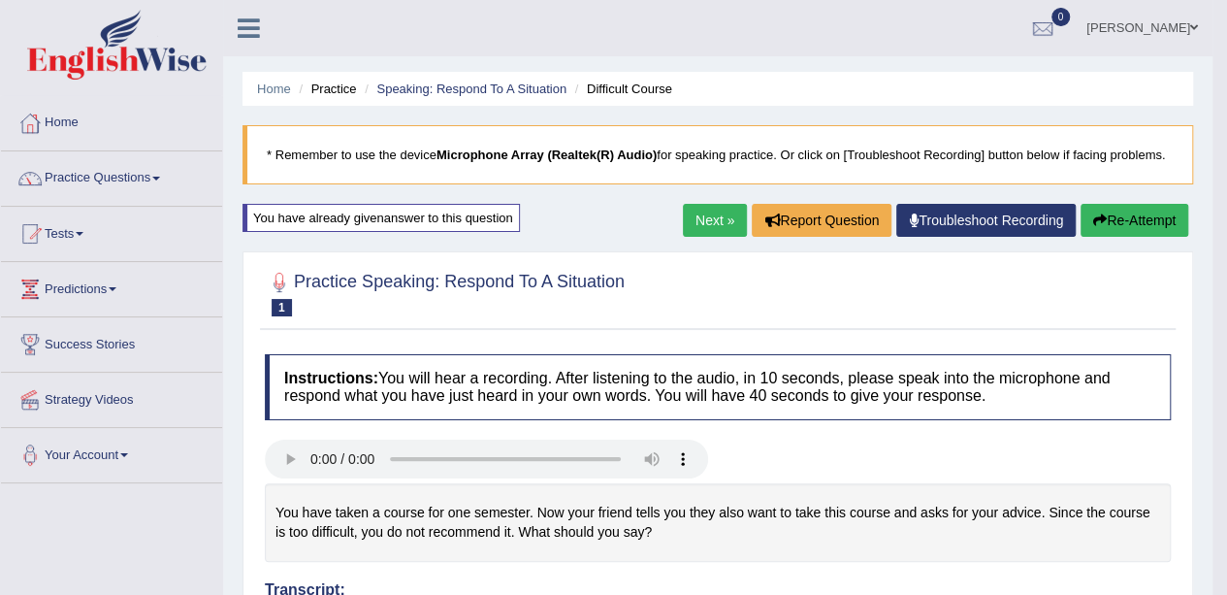
click at [1119, 215] on button "Re-Attempt" at bounding box center [1134, 220] width 108 height 33
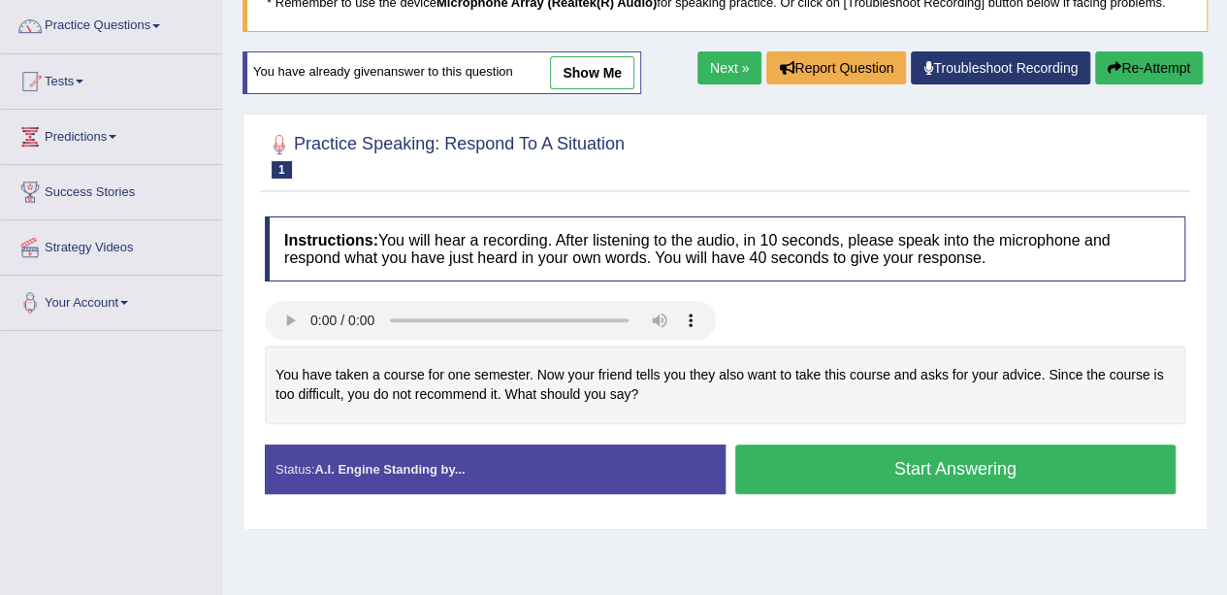
scroll to position [194, 0]
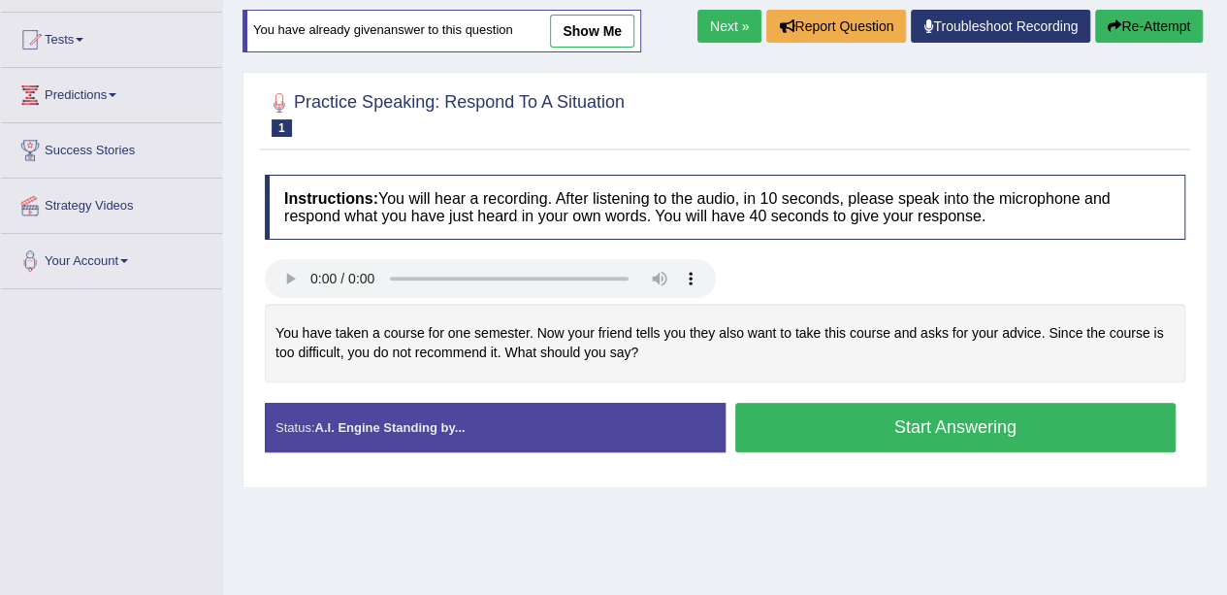
click at [830, 416] on button "Start Answering" at bounding box center [955, 426] width 441 height 49
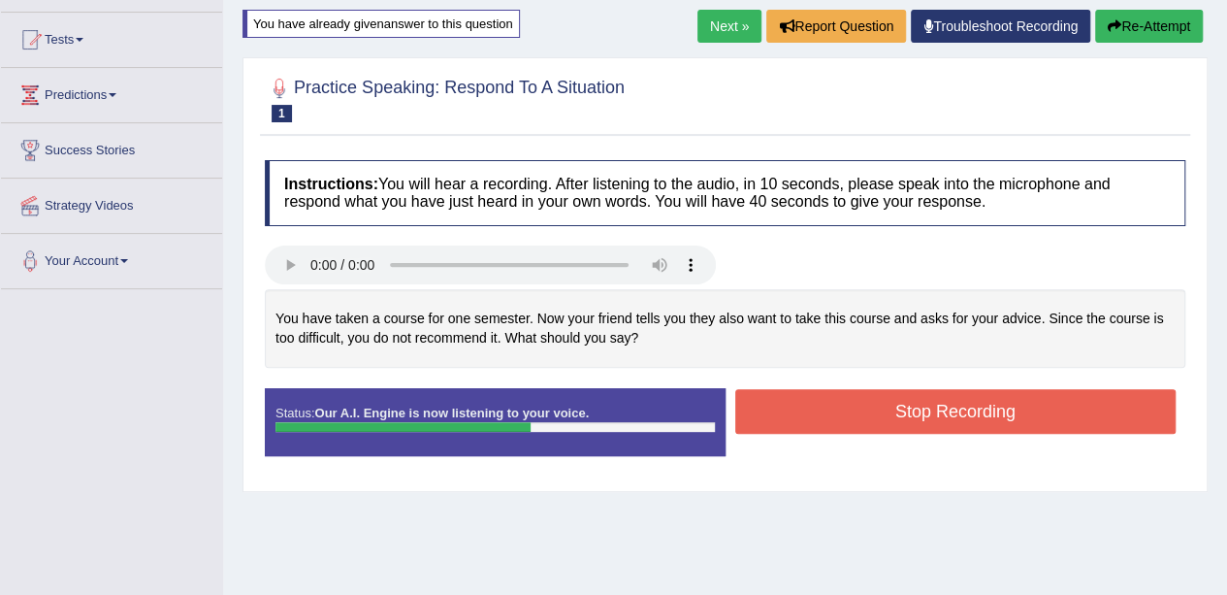
click at [833, 414] on button "Stop Recording" at bounding box center [955, 411] width 441 height 45
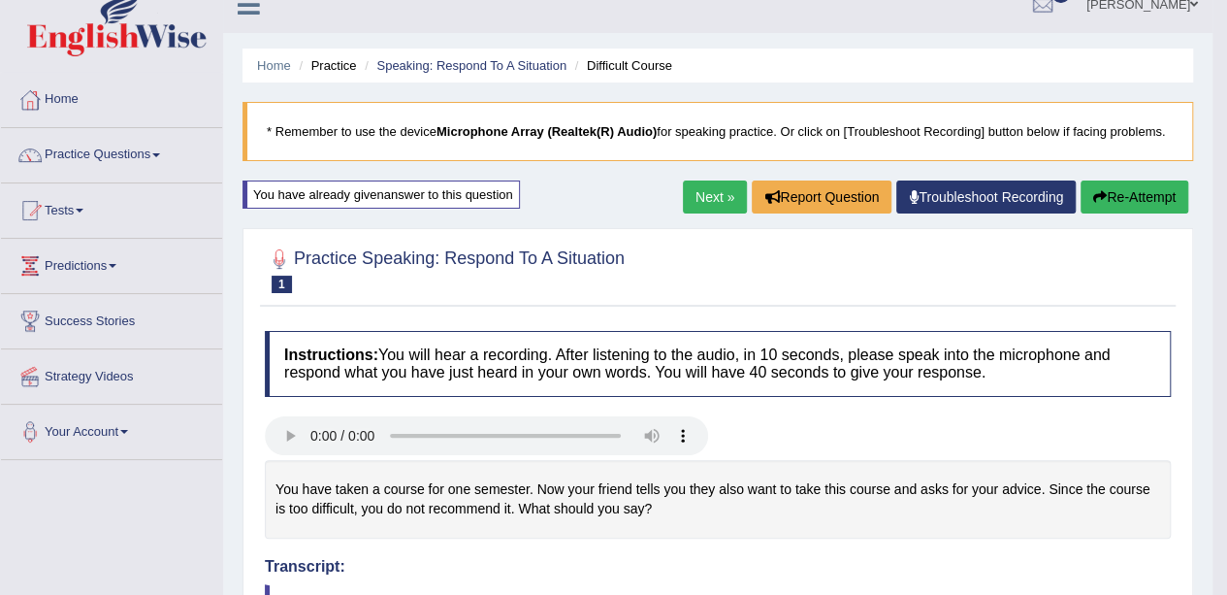
scroll to position [0, 0]
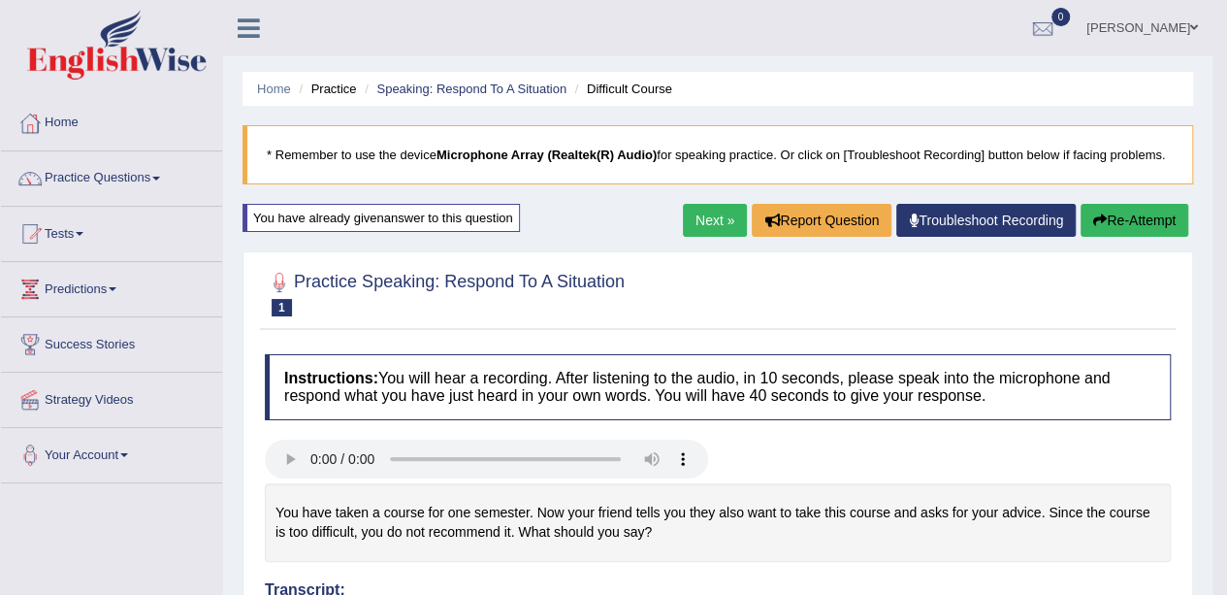
click at [711, 211] on link "Next »" at bounding box center [715, 220] width 64 height 33
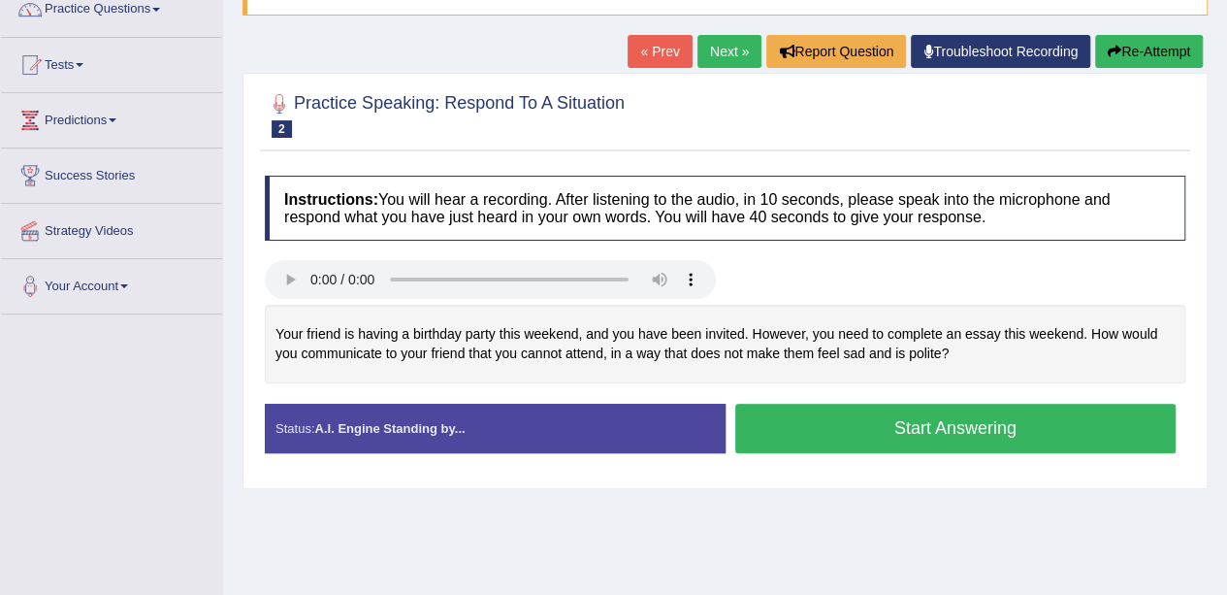
scroll to position [214, 0]
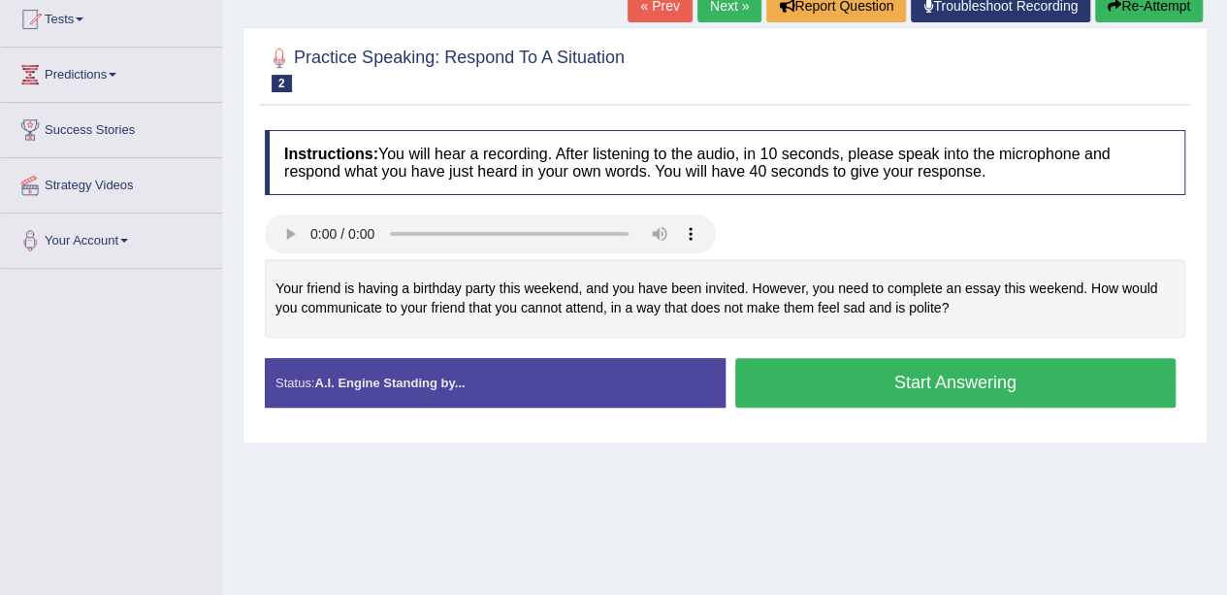
click at [899, 366] on button "Start Answering" at bounding box center [955, 382] width 441 height 49
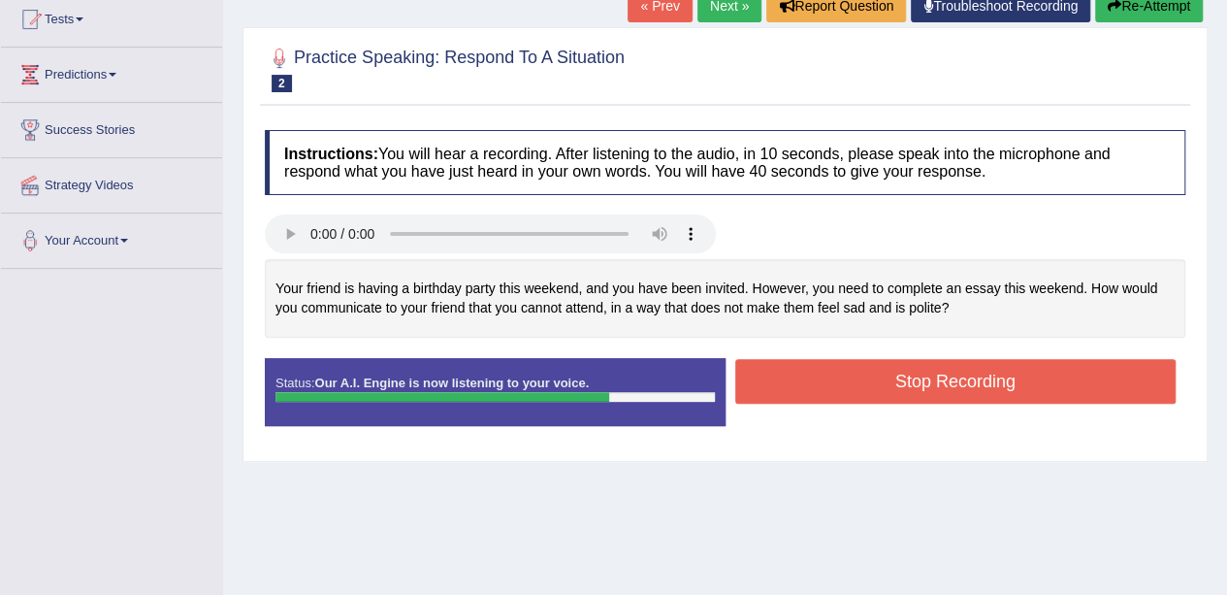
click at [899, 366] on button "Stop Recording" at bounding box center [955, 381] width 441 height 45
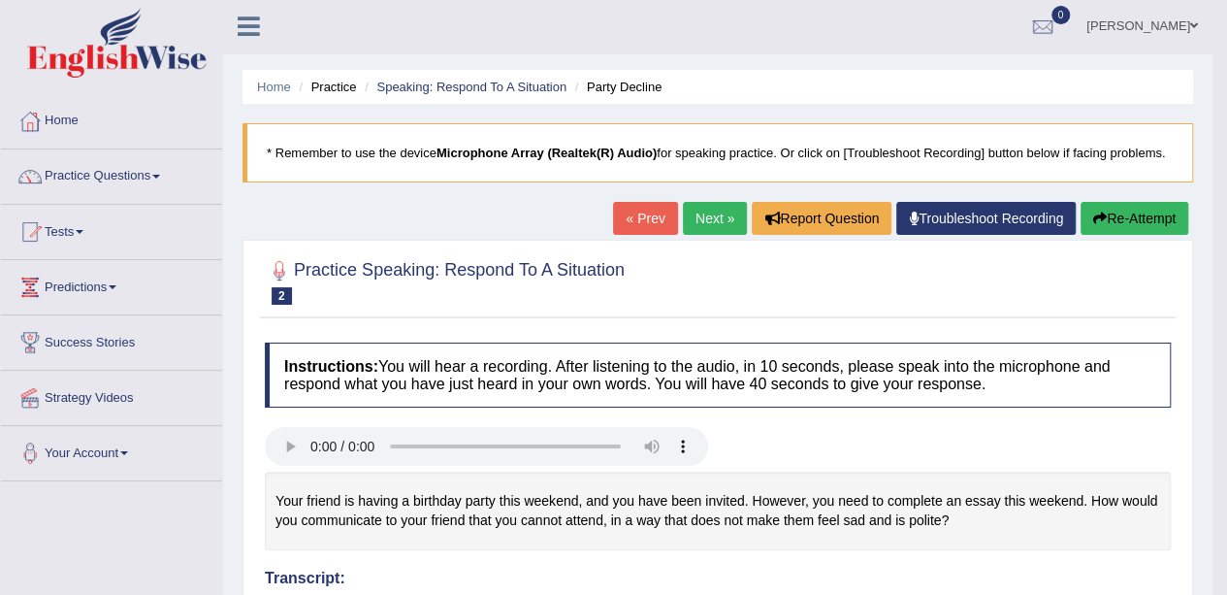
scroll to position [0, 0]
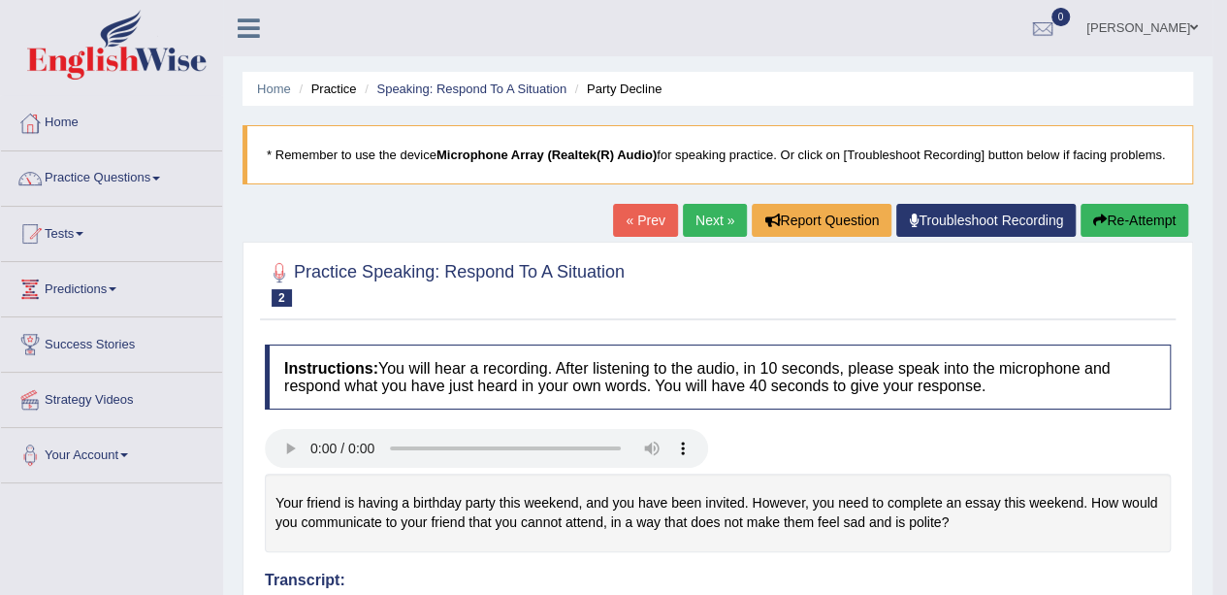
click at [1135, 209] on button "Re-Attempt" at bounding box center [1134, 220] width 108 height 33
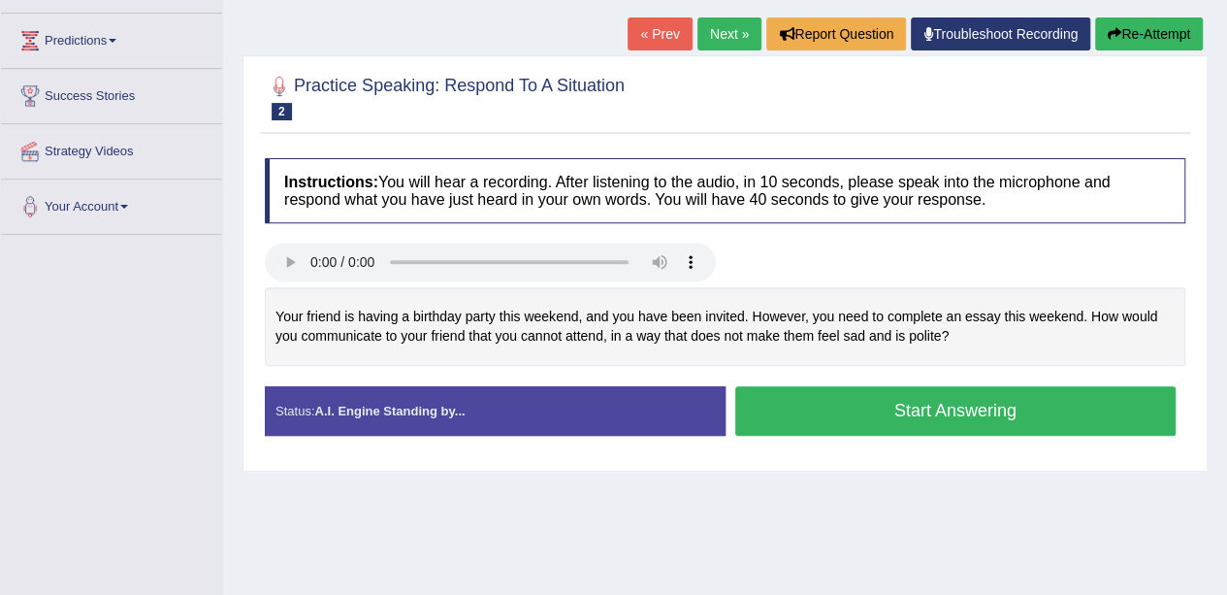
scroll to position [291, 0]
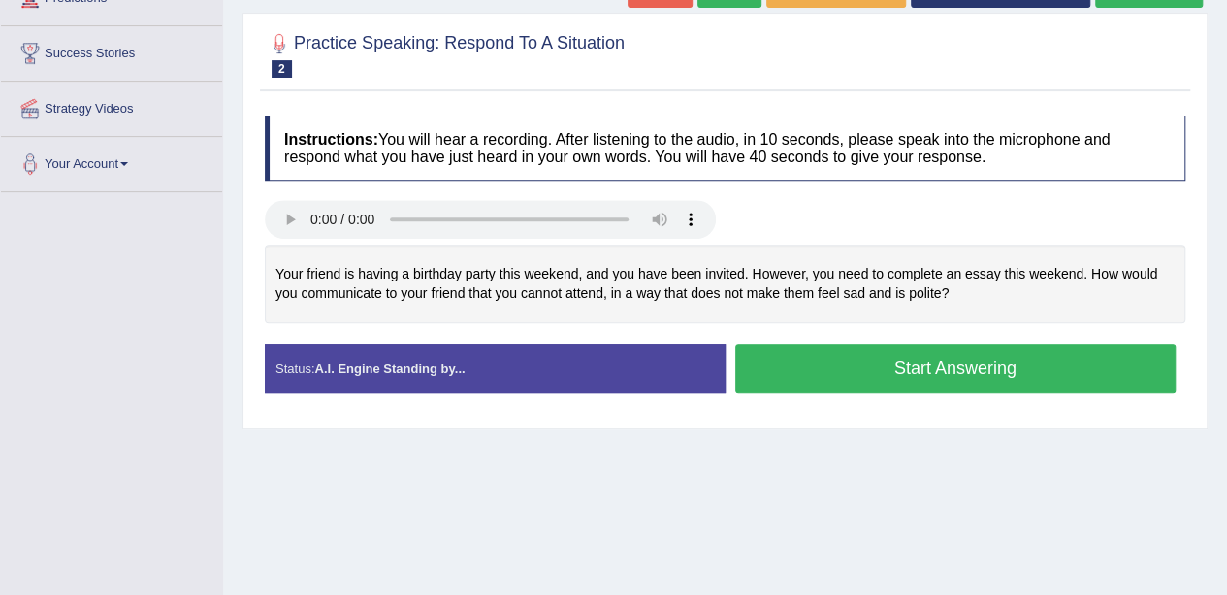
click at [658, 313] on div "Your friend is having a birthday party this weekend, and you have been invited.…" at bounding box center [725, 283] width 920 height 79
click at [698, 298] on div "Your friend is having a birthday party this weekend, and you have been invited.…" at bounding box center [725, 283] width 920 height 79
click at [787, 312] on div "Your friend is having a birthday party this weekend, and you have been invited.…" at bounding box center [725, 283] width 920 height 79
click at [974, 317] on div "Your friend is having a birthday party this weekend, and you have been invited.…" at bounding box center [725, 283] width 920 height 79
click at [983, 315] on div "Your friend is having a birthday party this weekend, and you have been invited.…" at bounding box center [725, 283] width 920 height 79
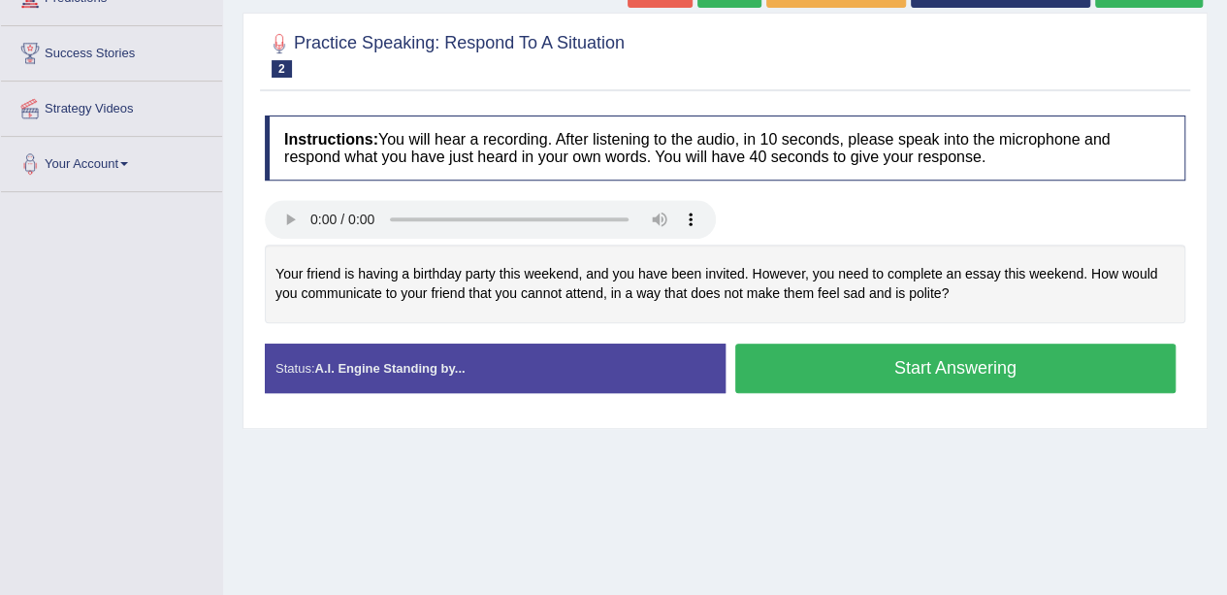
click at [991, 316] on div "Your friend is having a birthday party this weekend, and you have been invited.…" at bounding box center [725, 283] width 920 height 79
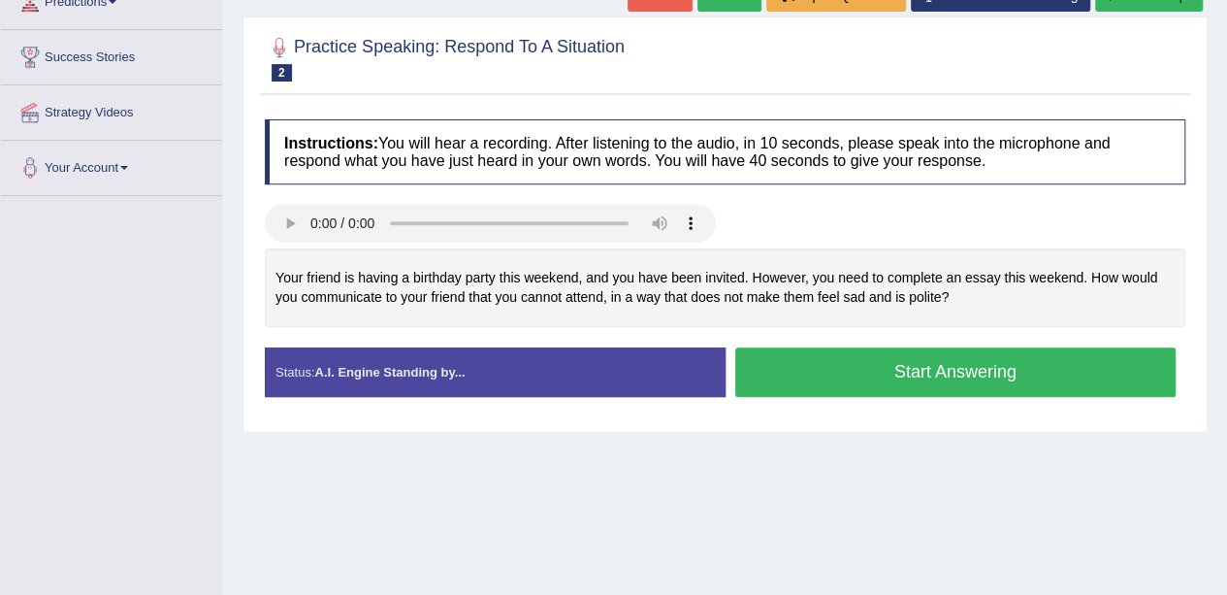
scroll to position [287, 0]
click at [852, 374] on button "Start Answering" at bounding box center [955, 371] width 441 height 49
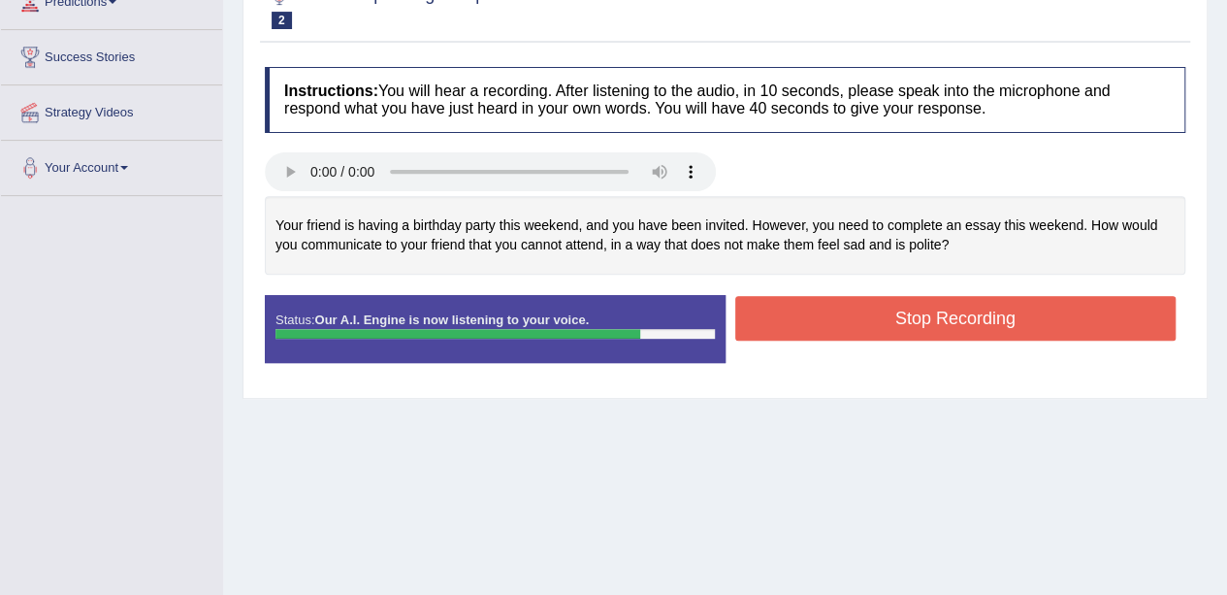
click at [1104, 258] on div "Your friend is having a birthday party this weekend, and you have been invited.…" at bounding box center [725, 235] width 920 height 79
click at [1104, 243] on div "Your friend is having a birthday party this weekend, and you have been invited.…" at bounding box center [725, 235] width 920 height 79
click at [517, 295] on div "Status: Our A.I. Engine is now listening to your voice." at bounding box center [495, 329] width 461 height 68
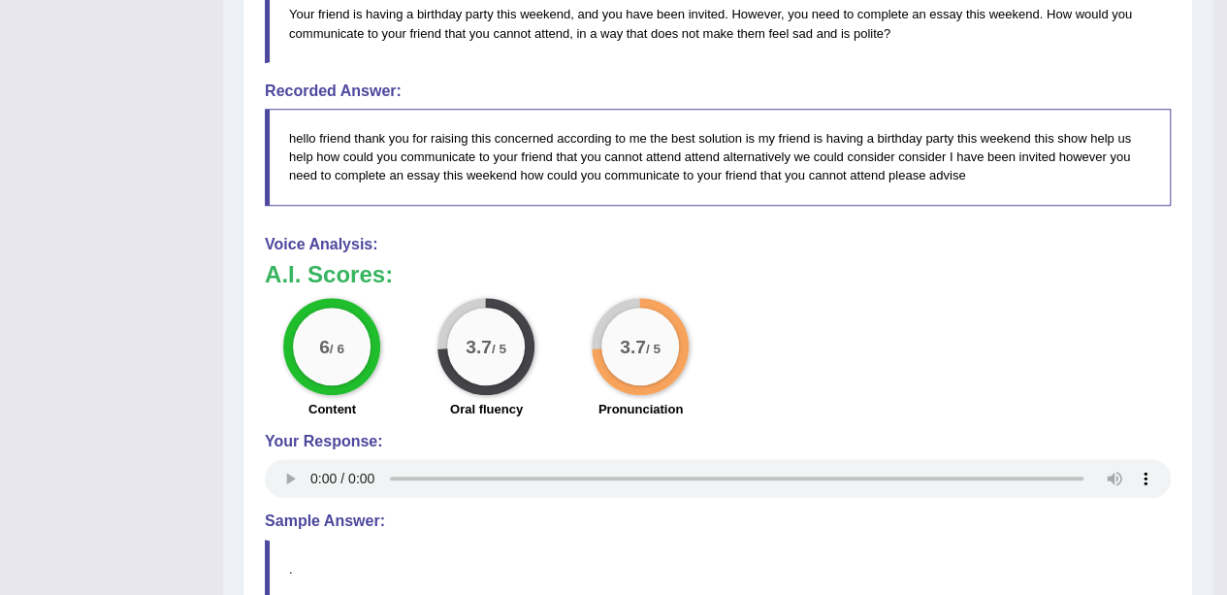
scroll to position [675, 0]
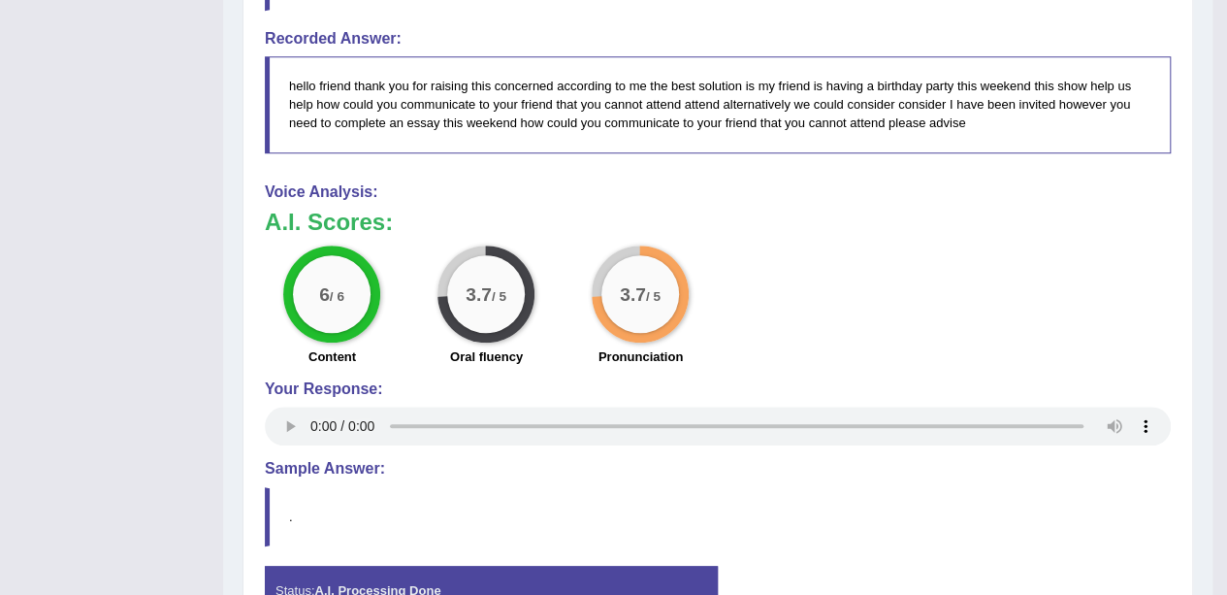
click at [654, 380] on h4 "Your Response:" at bounding box center [718, 388] width 906 height 17
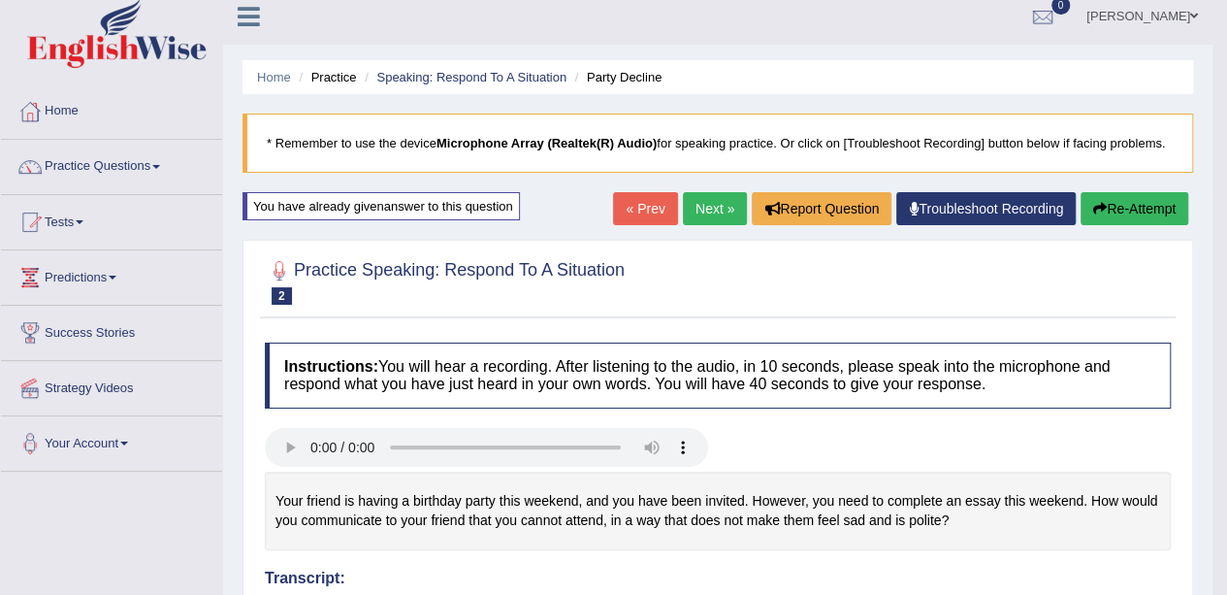
scroll to position [0, 0]
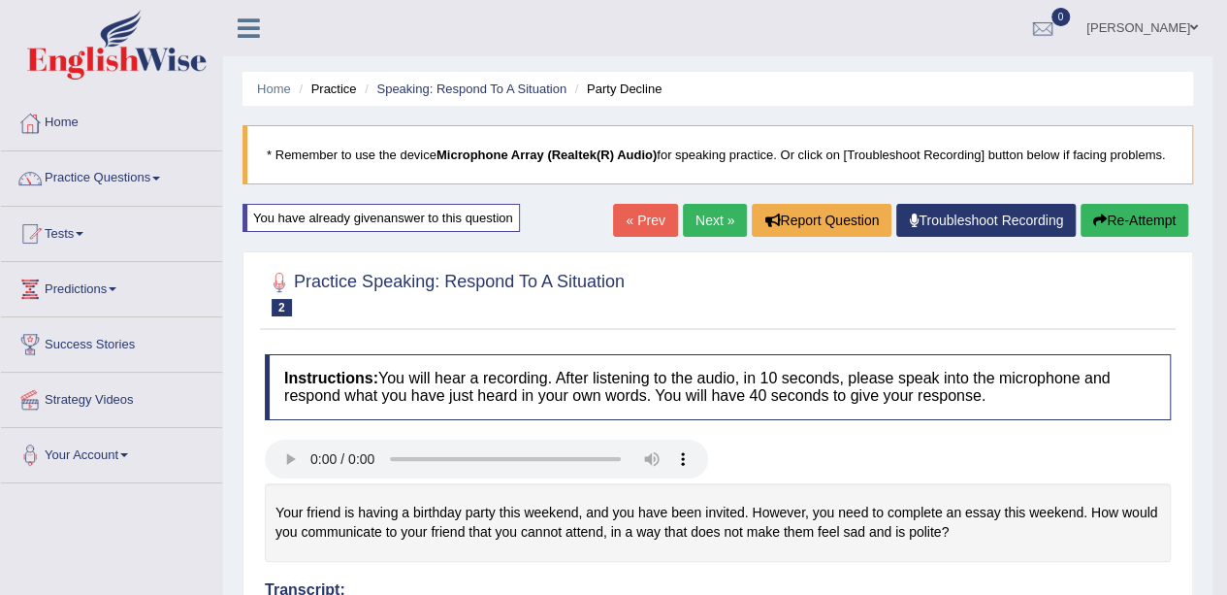
click at [1146, 205] on button "Re-Attempt" at bounding box center [1134, 220] width 108 height 33
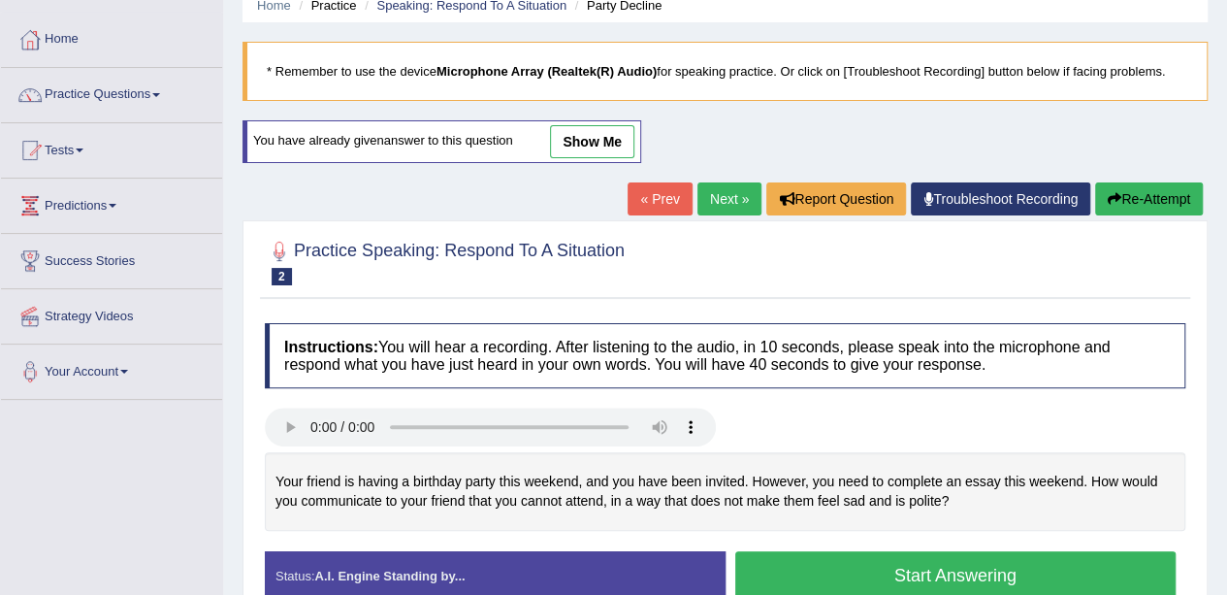
scroll to position [194, 0]
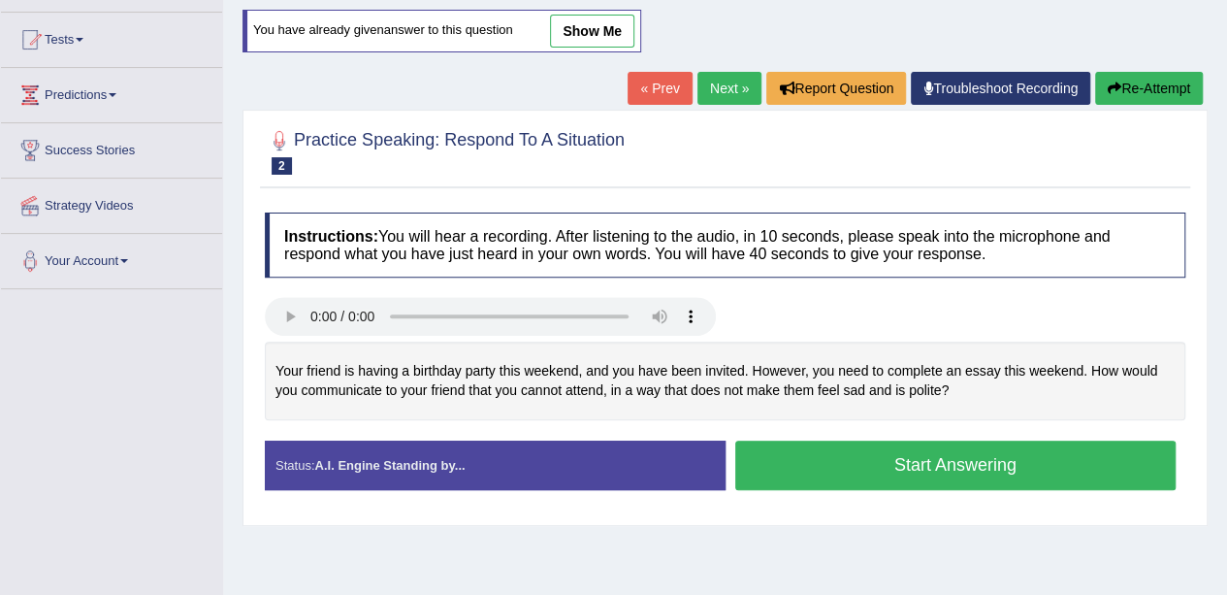
click at [849, 466] on button "Start Answering" at bounding box center [955, 464] width 441 height 49
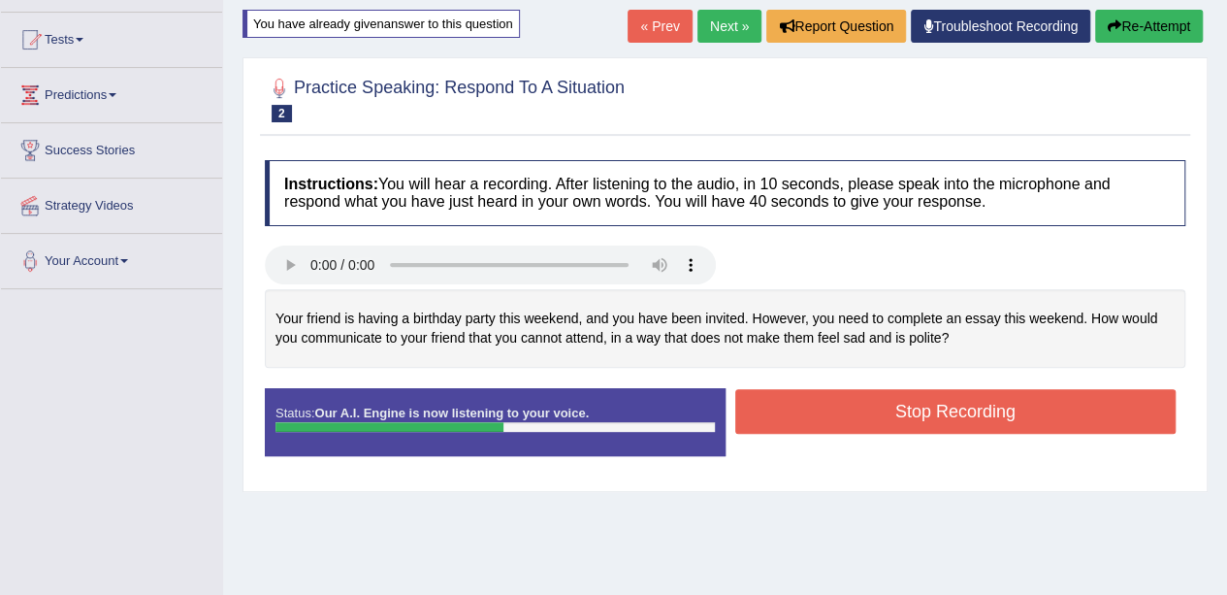
click at [1003, 394] on button "Stop Recording" at bounding box center [955, 411] width 441 height 45
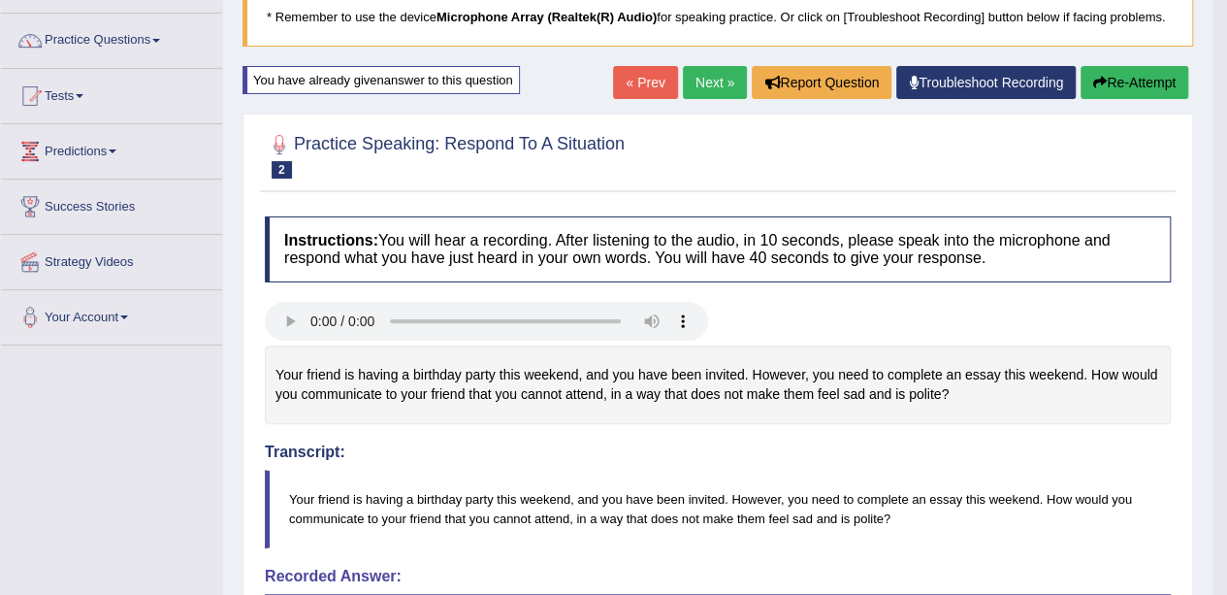
scroll to position [0, 0]
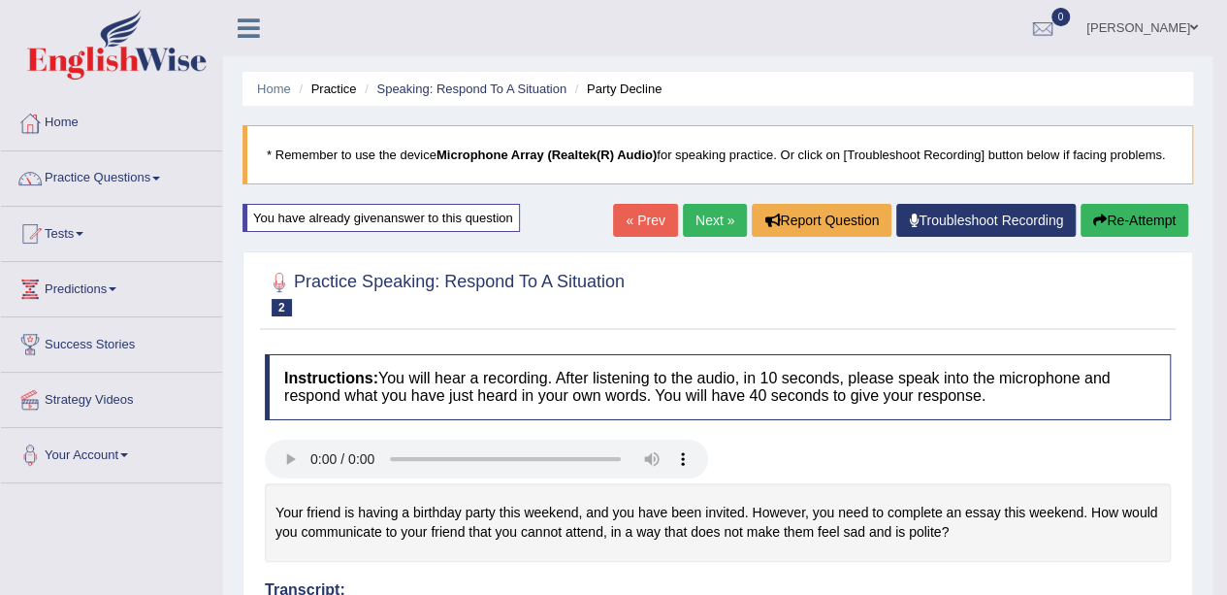
click at [1109, 221] on button "Re-Attempt" at bounding box center [1134, 220] width 108 height 33
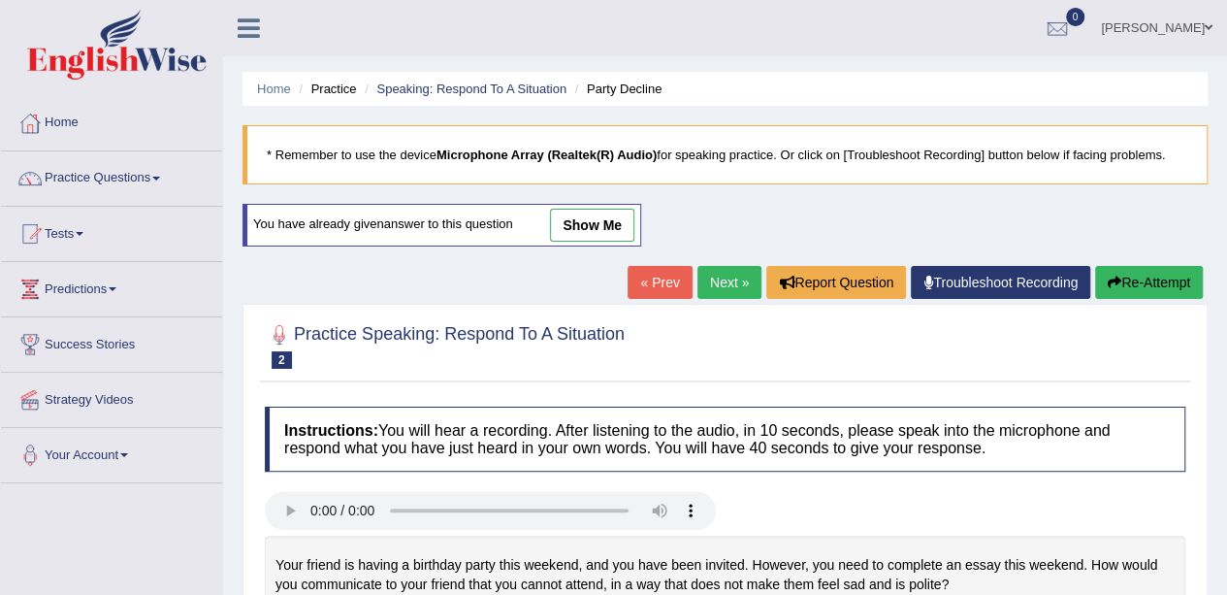
scroll to position [194, 0]
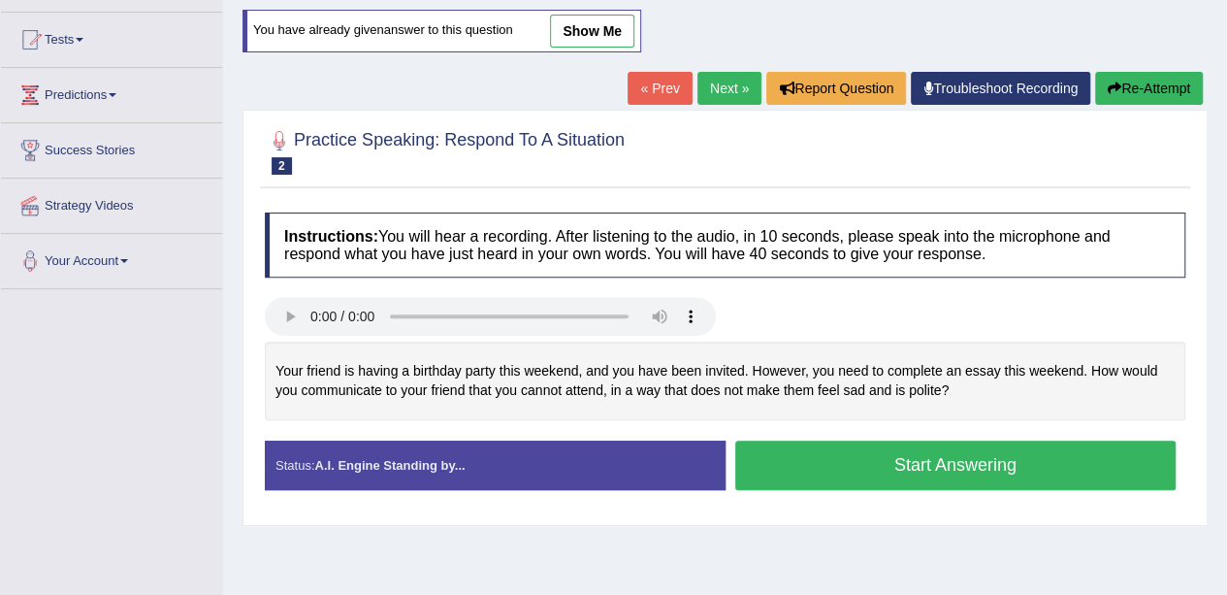
click at [899, 464] on button "Start Answering" at bounding box center [955, 464] width 441 height 49
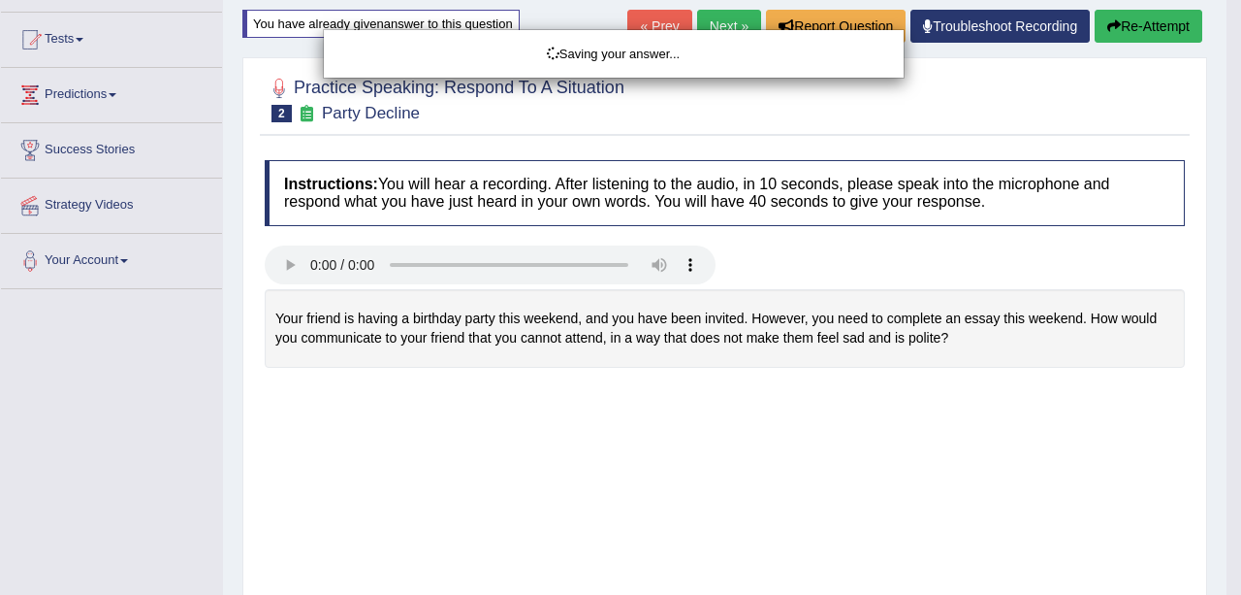
click at [921, 399] on div "Saving your answer..." at bounding box center [620, 297] width 1241 height 595
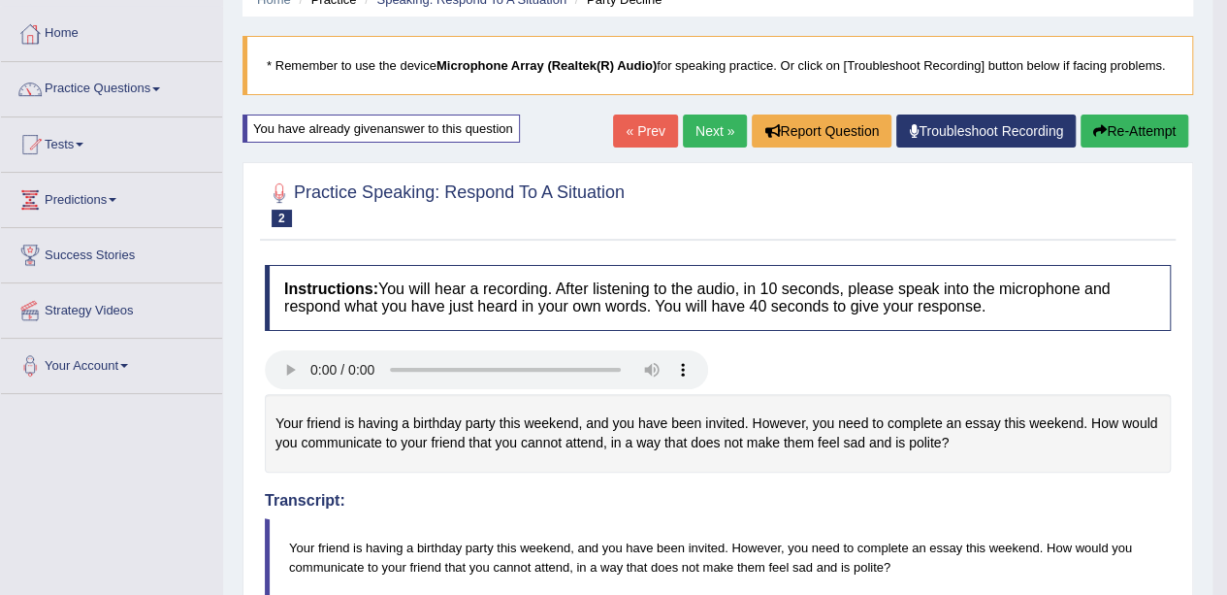
scroll to position [0, 0]
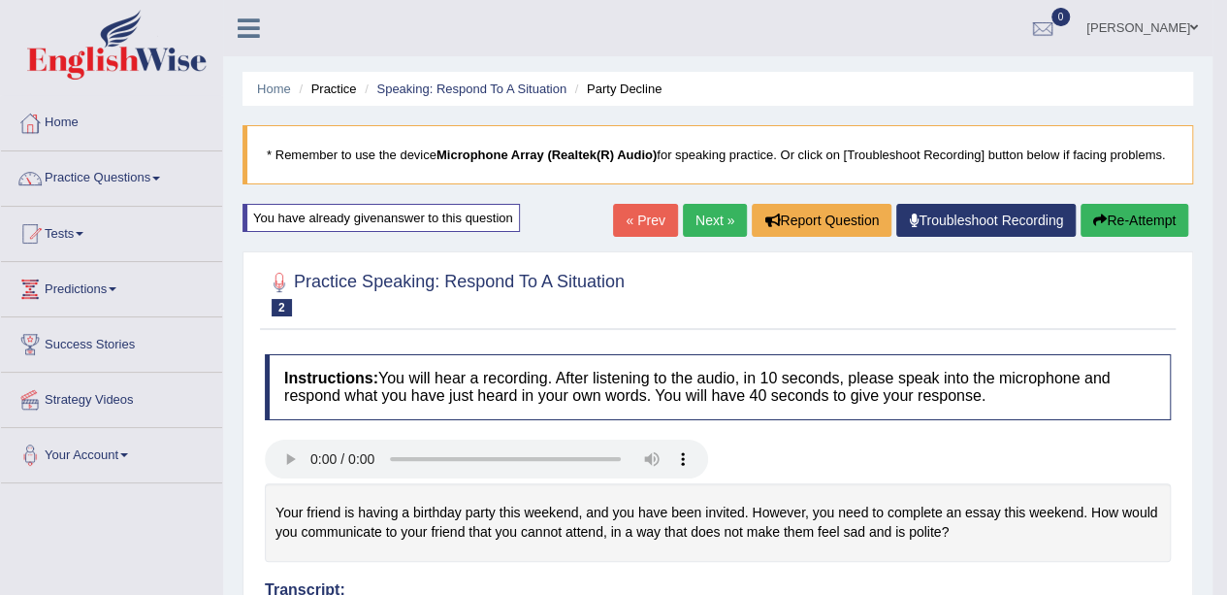
click at [706, 220] on link "Next »" at bounding box center [715, 220] width 64 height 33
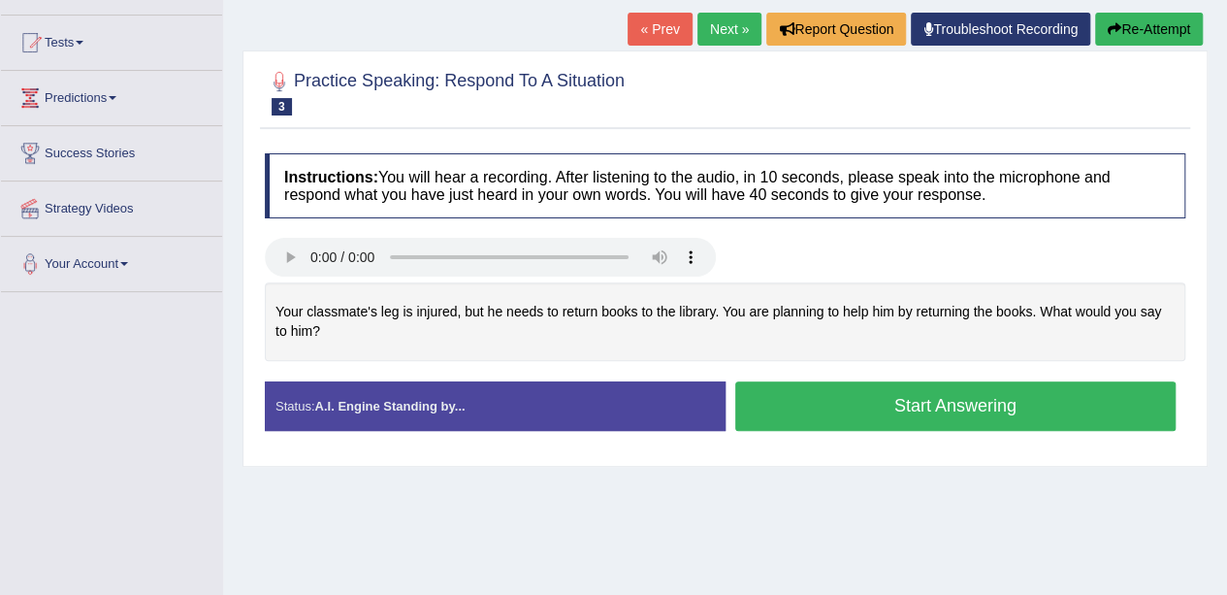
scroll to position [194, 0]
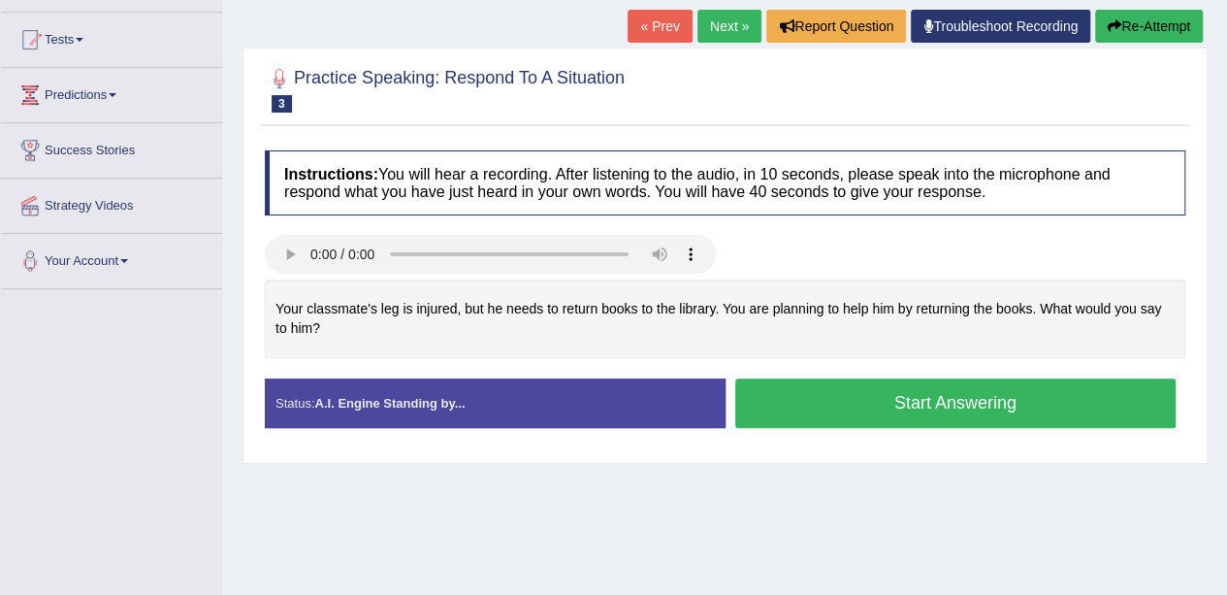
click at [891, 391] on button "Start Answering" at bounding box center [955, 402] width 441 height 49
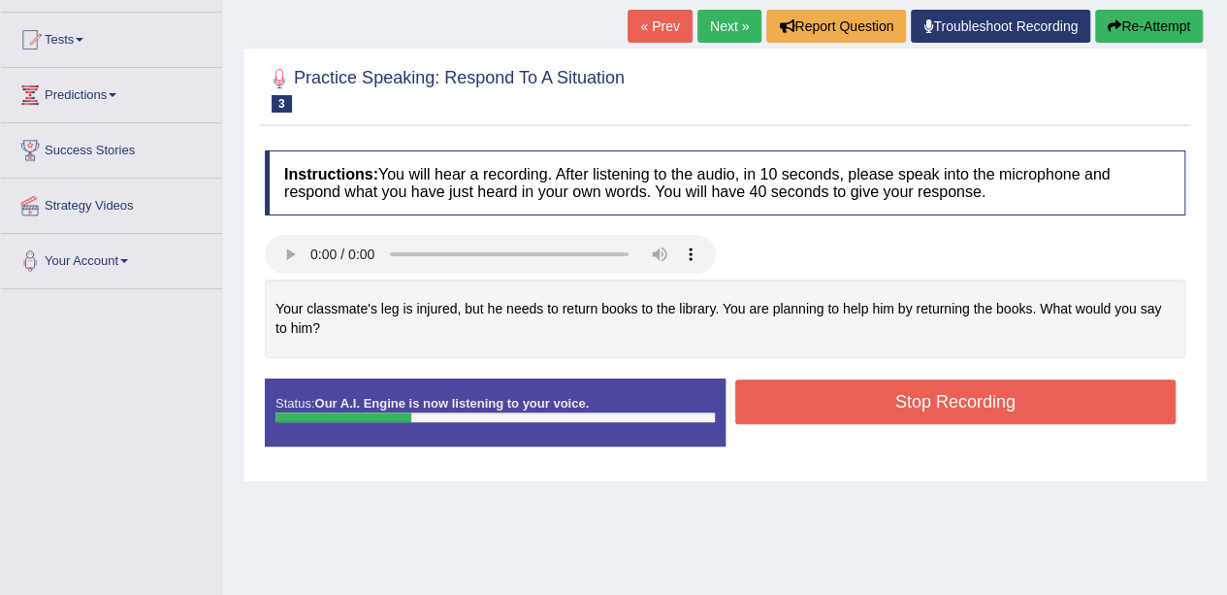
click at [877, 400] on button "Stop Recording" at bounding box center [955, 401] width 441 height 45
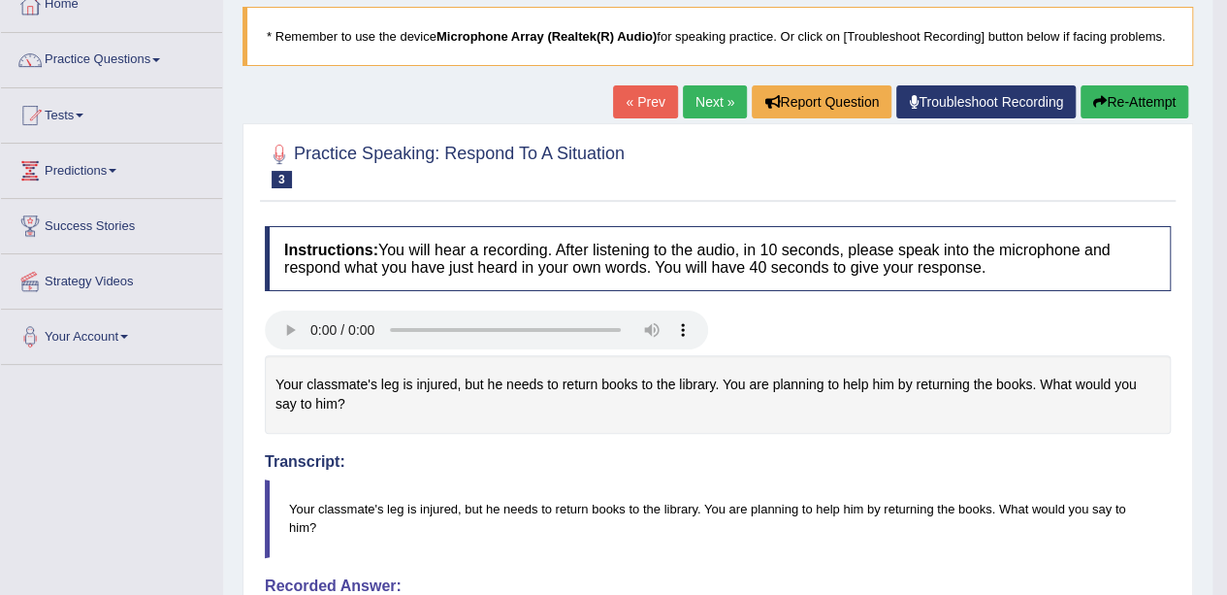
scroll to position [97, 0]
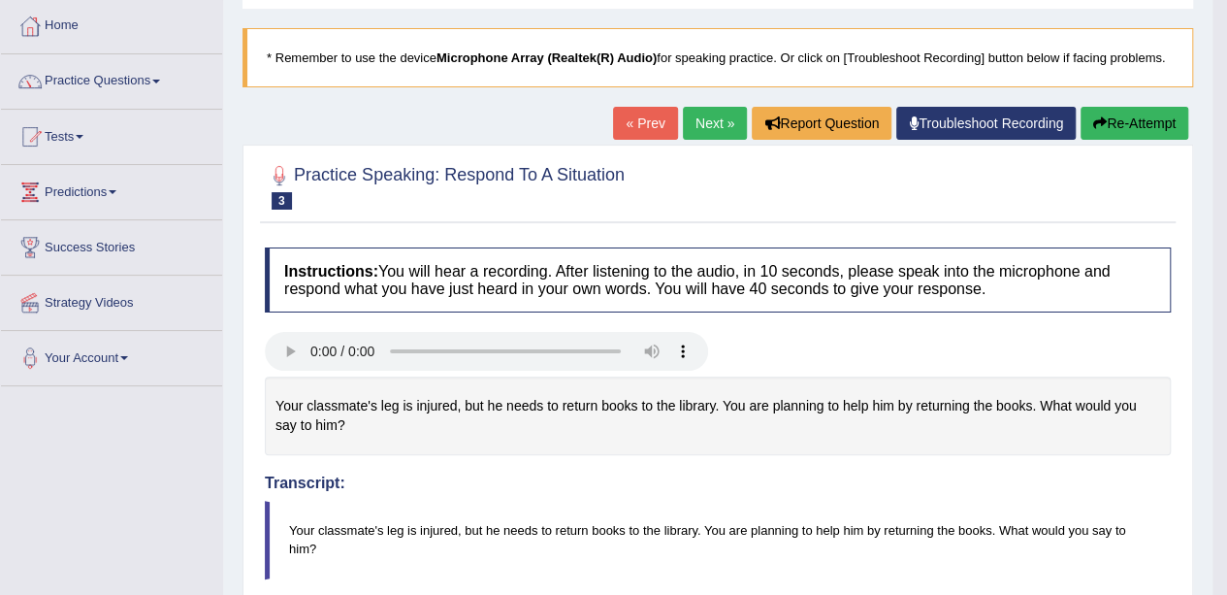
click at [1113, 113] on button "Re-Attempt" at bounding box center [1134, 123] width 108 height 33
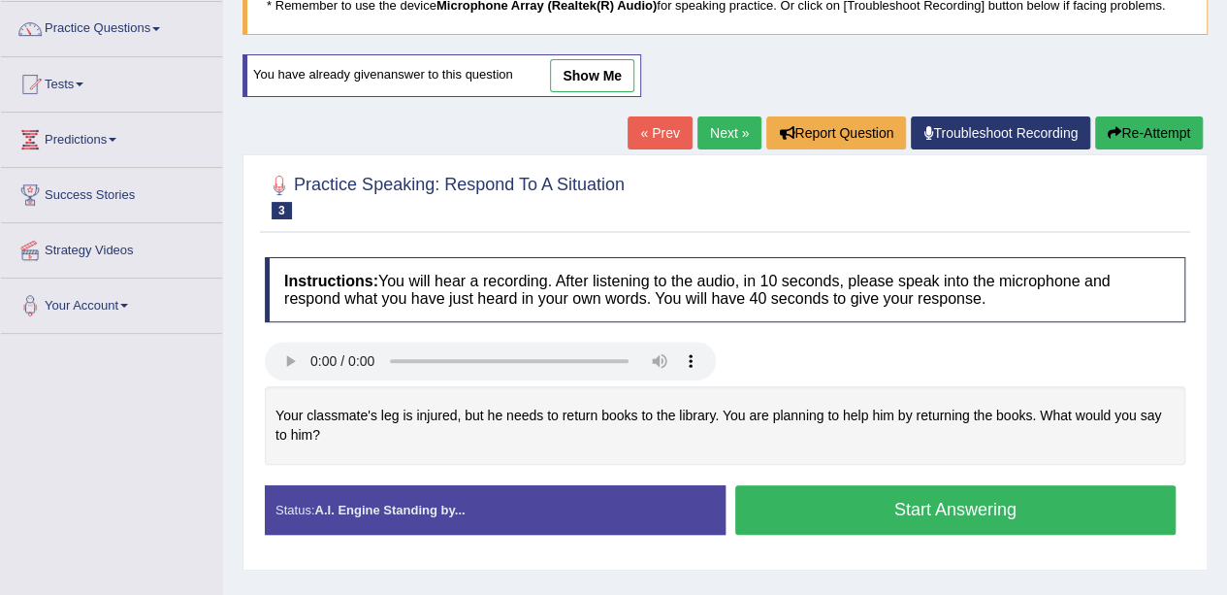
scroll to position [194, 0]
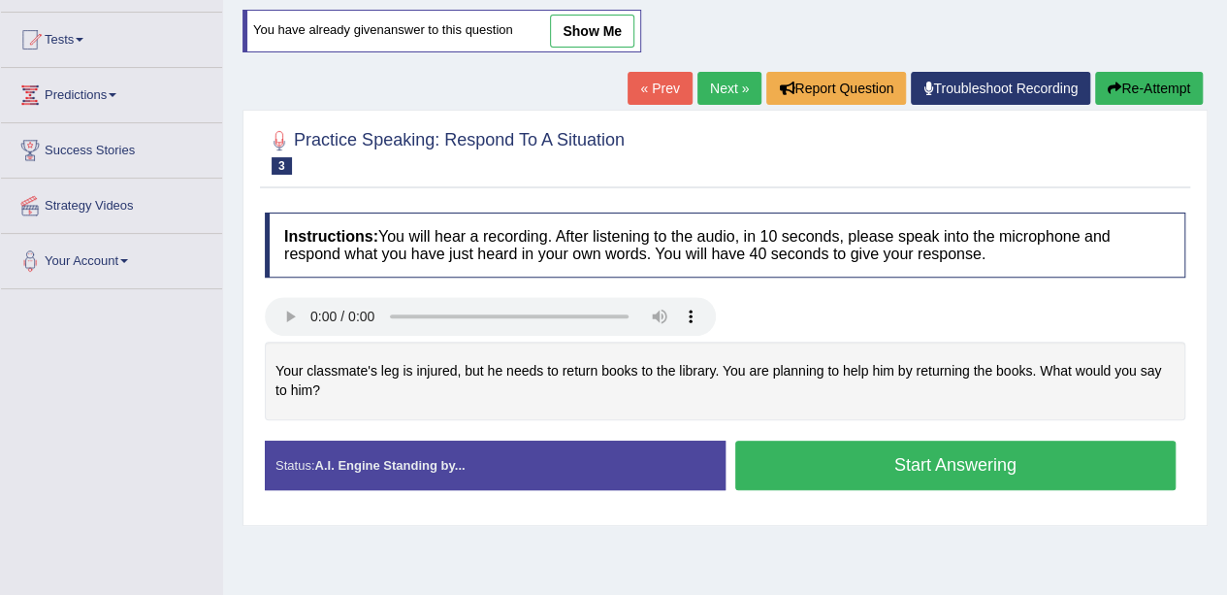
click at [774, 443] on button "Start Answering" at bounding box center [955, 464] width 441 height 49
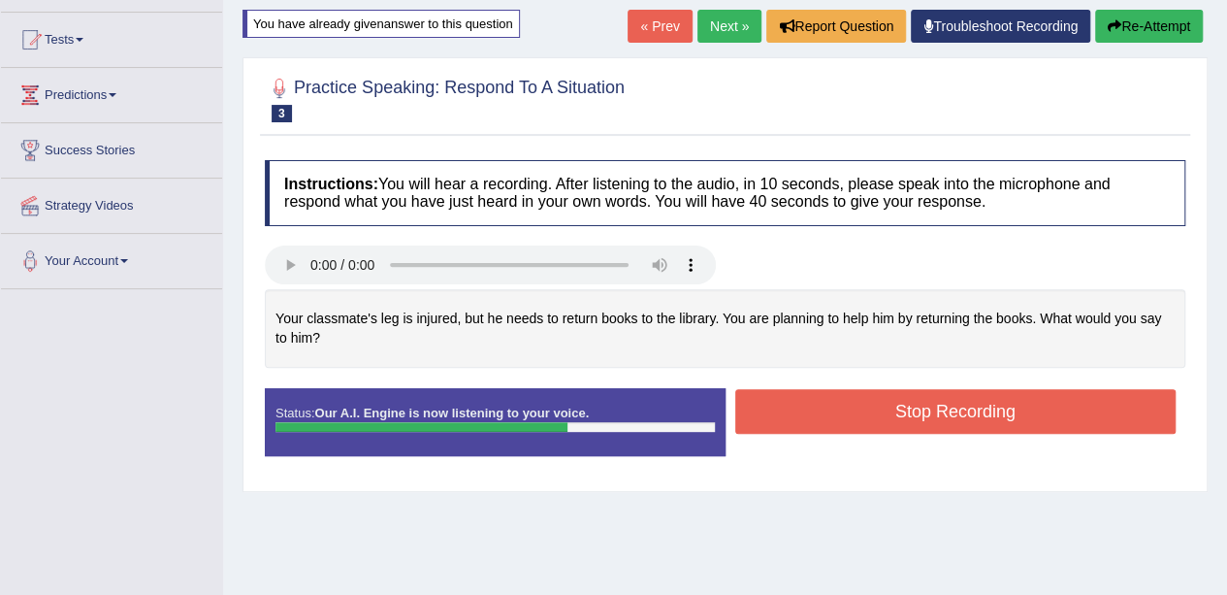
click at [828, 406] on button "Stop Recording" at bounding box center [955, 411] width 441 height 45
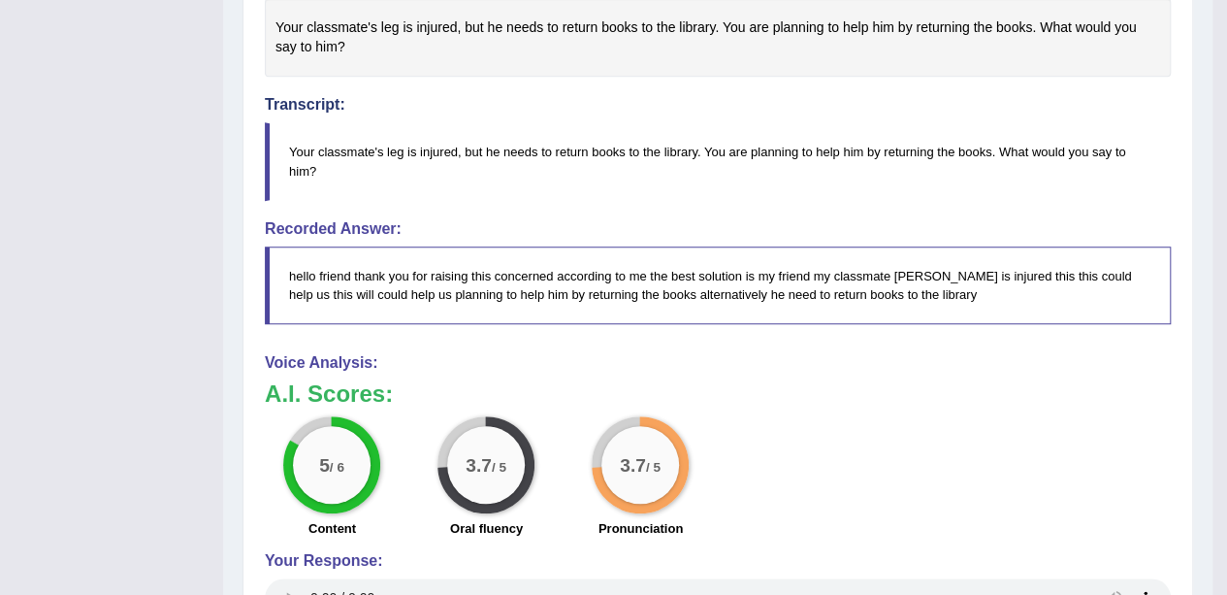
scroll to position [582, 0]
